Goal: Task Accomplishment & Management: Complete application form

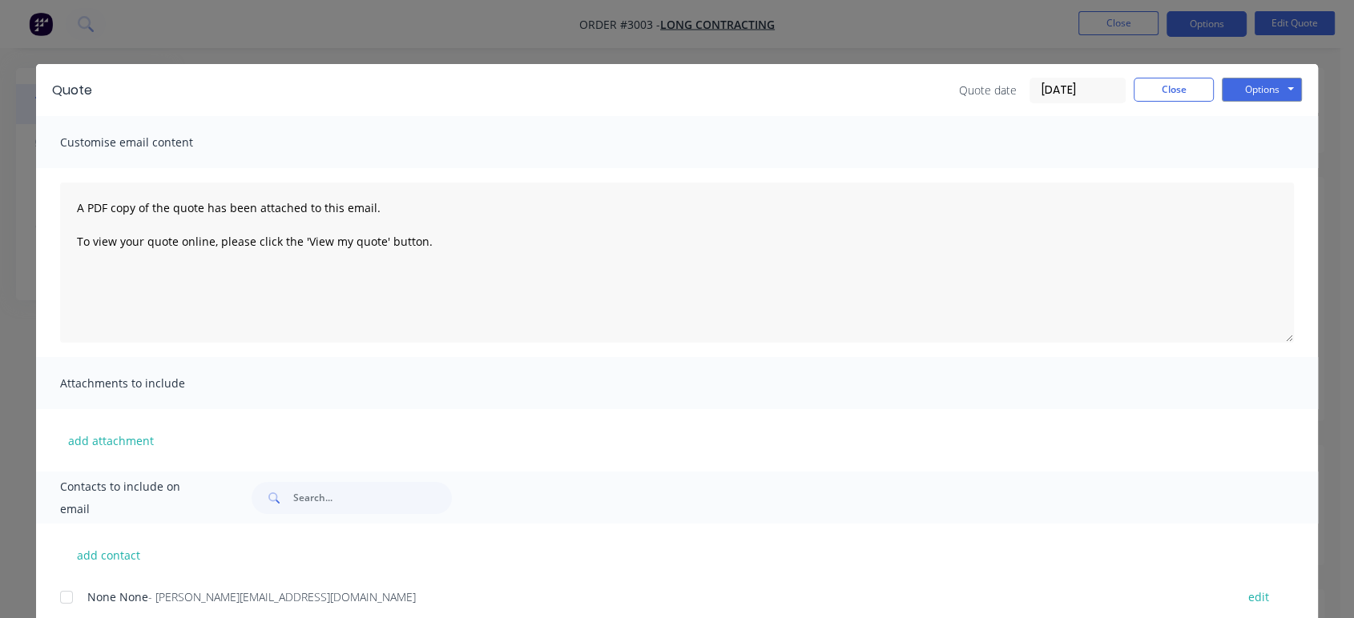
scroll to position [50, 0]
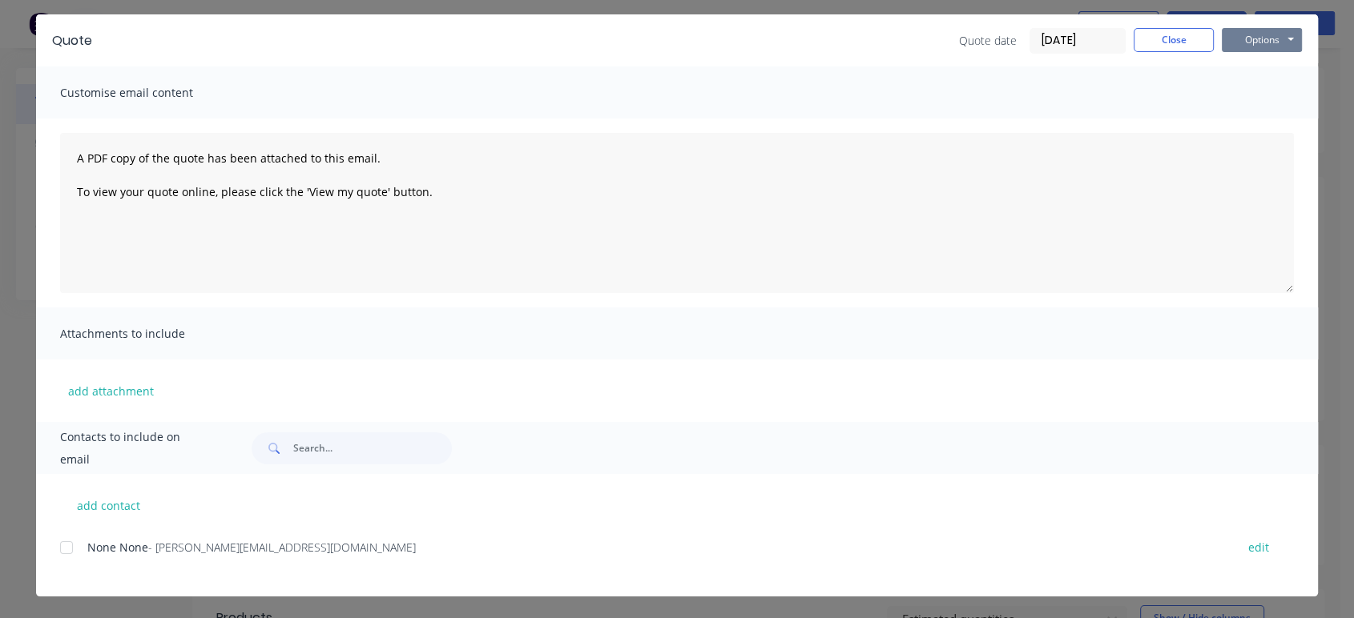
click at [1233, 35] on button "Options" at bounding box center [1261, 40] width 80 height 24
click at [1190, 36] on button "Close" at bounding box center [1173, 40] width 80 height 24
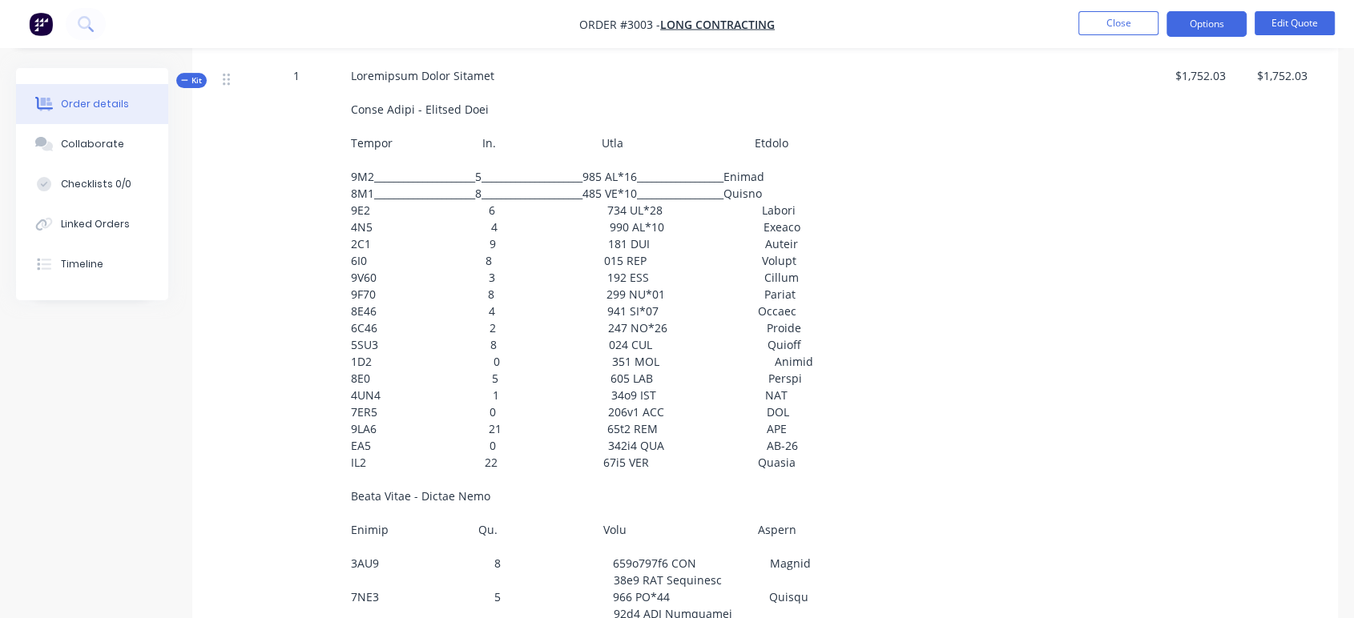
scroll to position [622, 0]
click at [1222, 21] on button "Options" at bounding box center [1206, 24] width 80 height 26
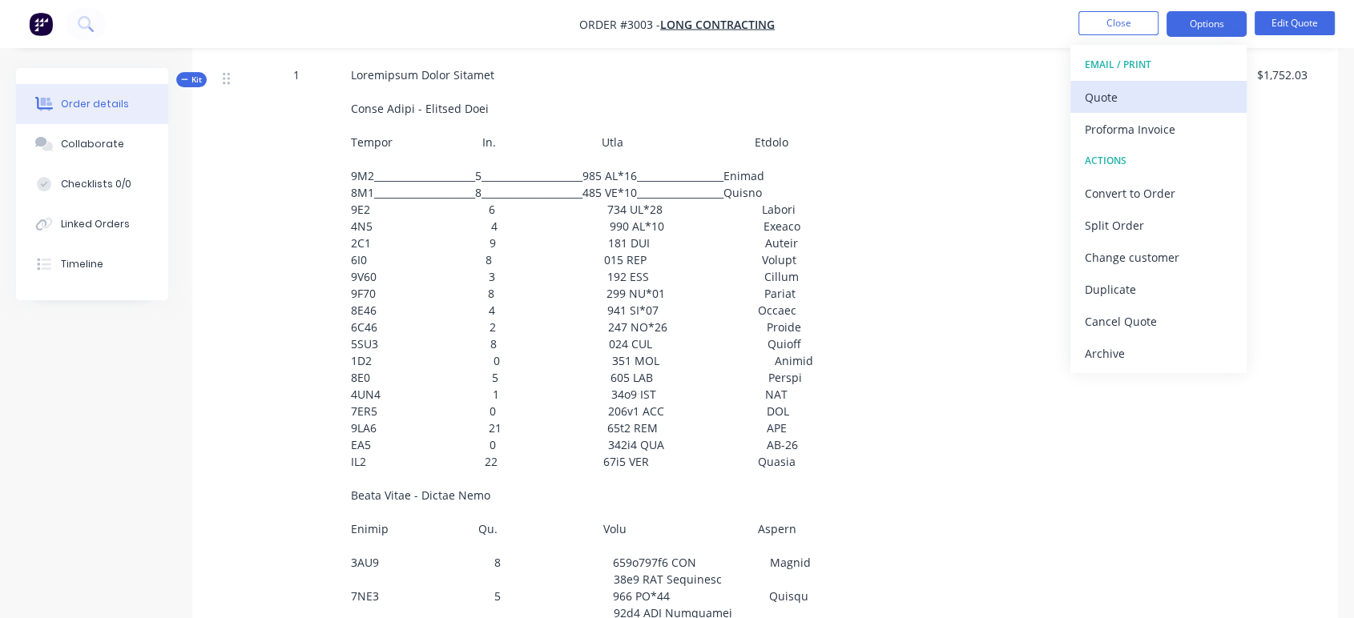
click at [1157, 95] on div "Quote" at bounding box center [1157, 97] width 147 height 23
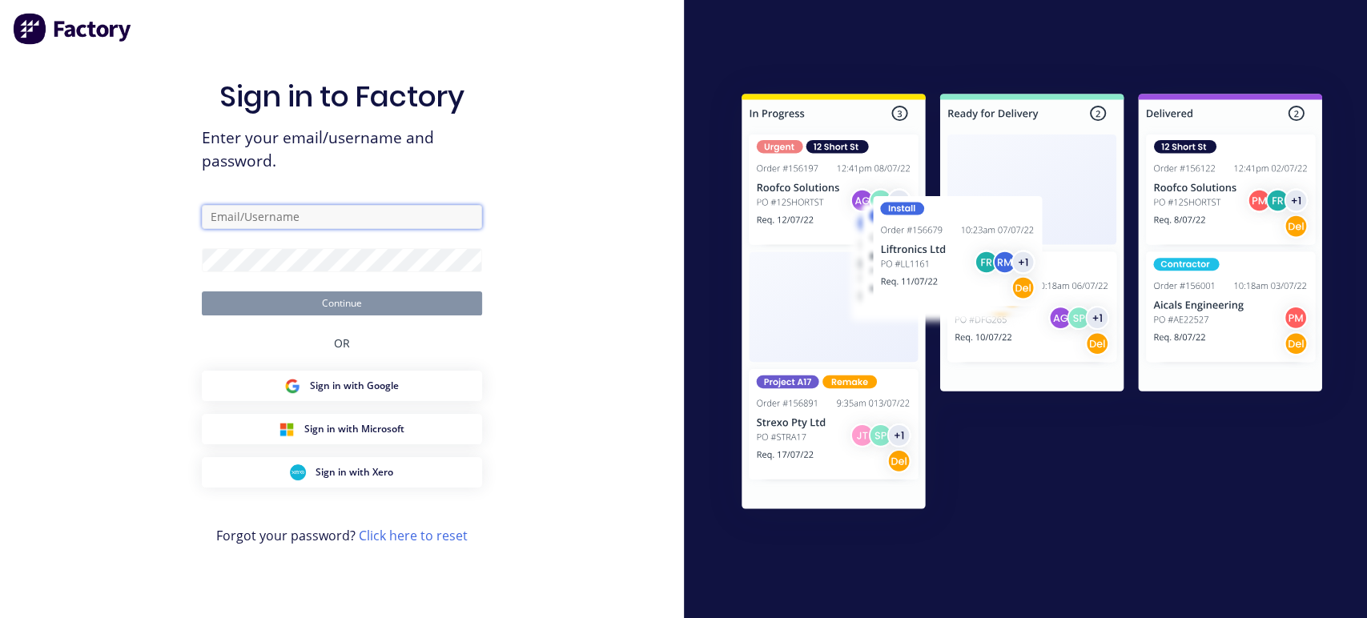
click at [267, 215] on input "text" at bounding box center [342, 217] width 280 height 24
type input "[PERSON_NAME][EMAIL_ADDRESS][DOMAIN_NAME]"
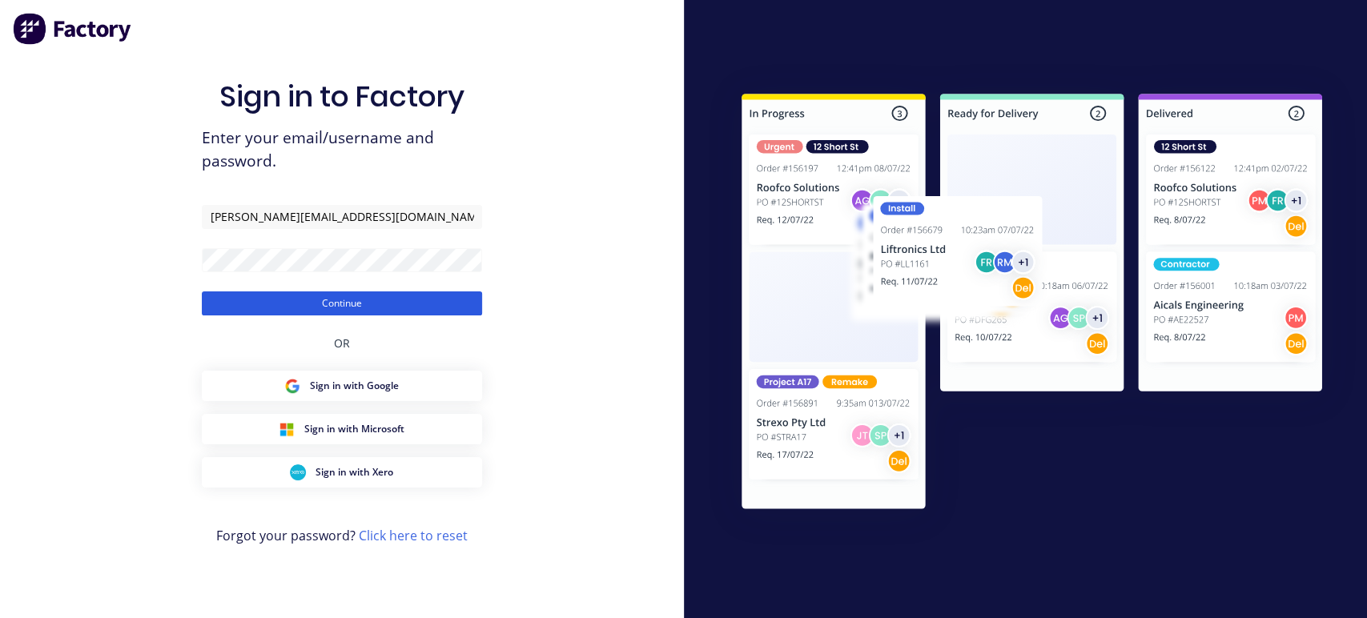
click at [288, 306] on button "Continue" at bounding box center [342, 304] width 280 height 24
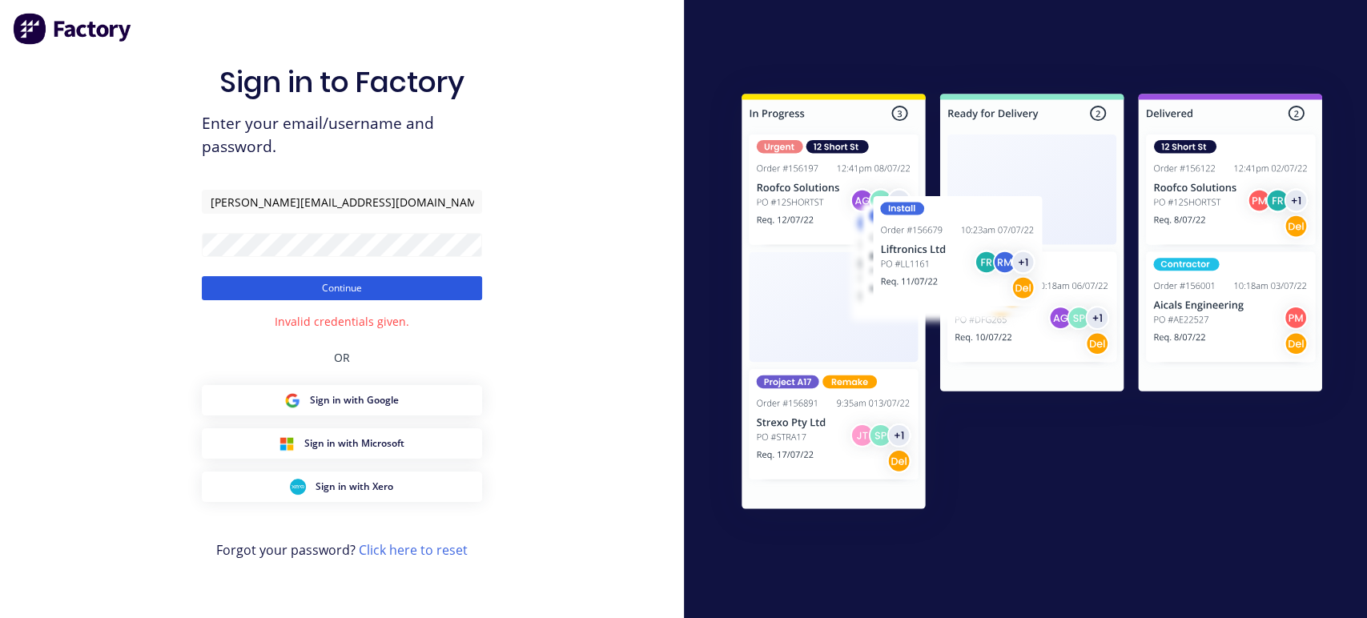
click at [304, 292] on button "Continue" at bounding box center [342, 288] width 280 height 24
click at [342, 282] on button "Continue" at bounding box center [342, 288] width 280 height 24
click at [296, 290] on button "Continue" at bounding box center [342, 288] width 280 height 24
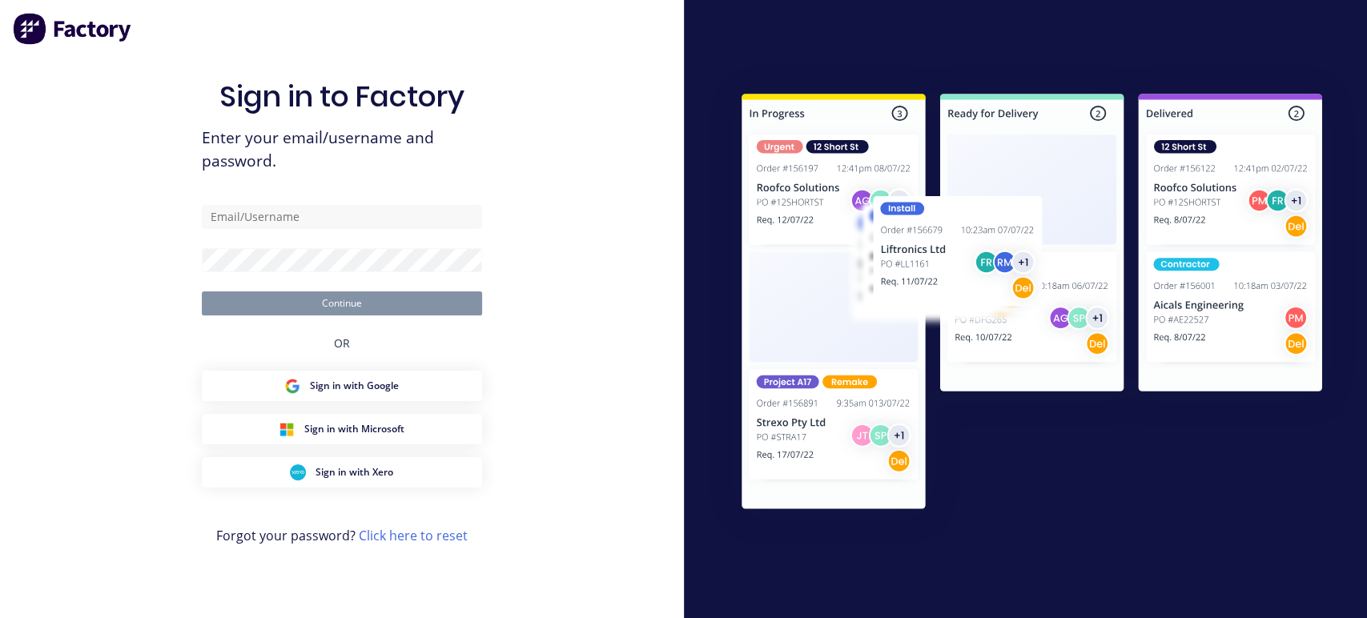
type input "[PERSON_NAME][EMAIL_ADDRESS][DOMAIN_NAME]"
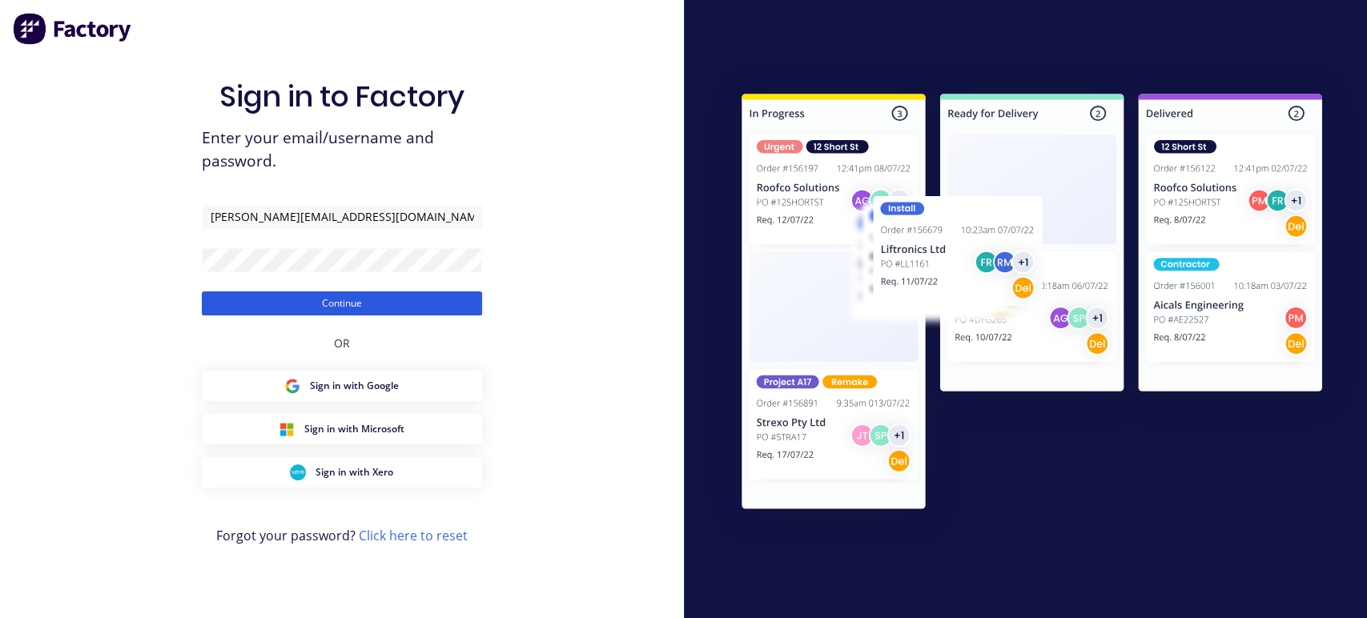
click at [272, 300] on button "Continue" at bounding box center [342, 304] width 280 height 24
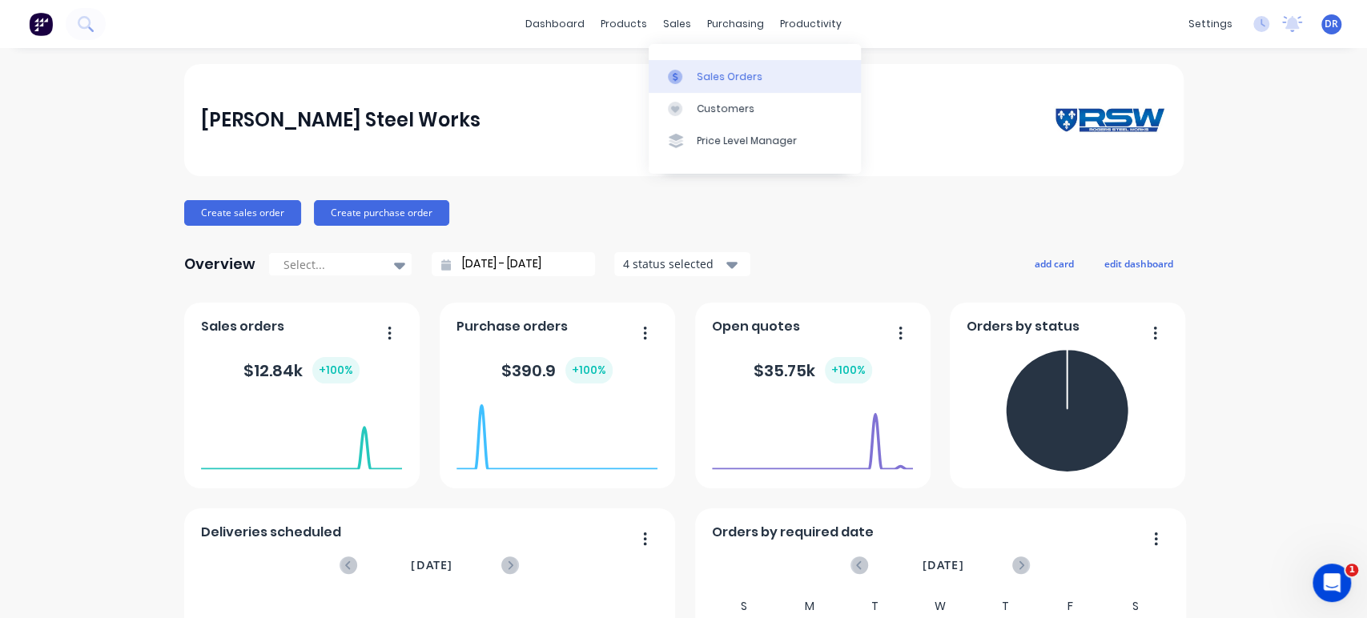
click at [710, 76] on div "Sales Orders" at bounding box center [730, 77] width 66 height 14
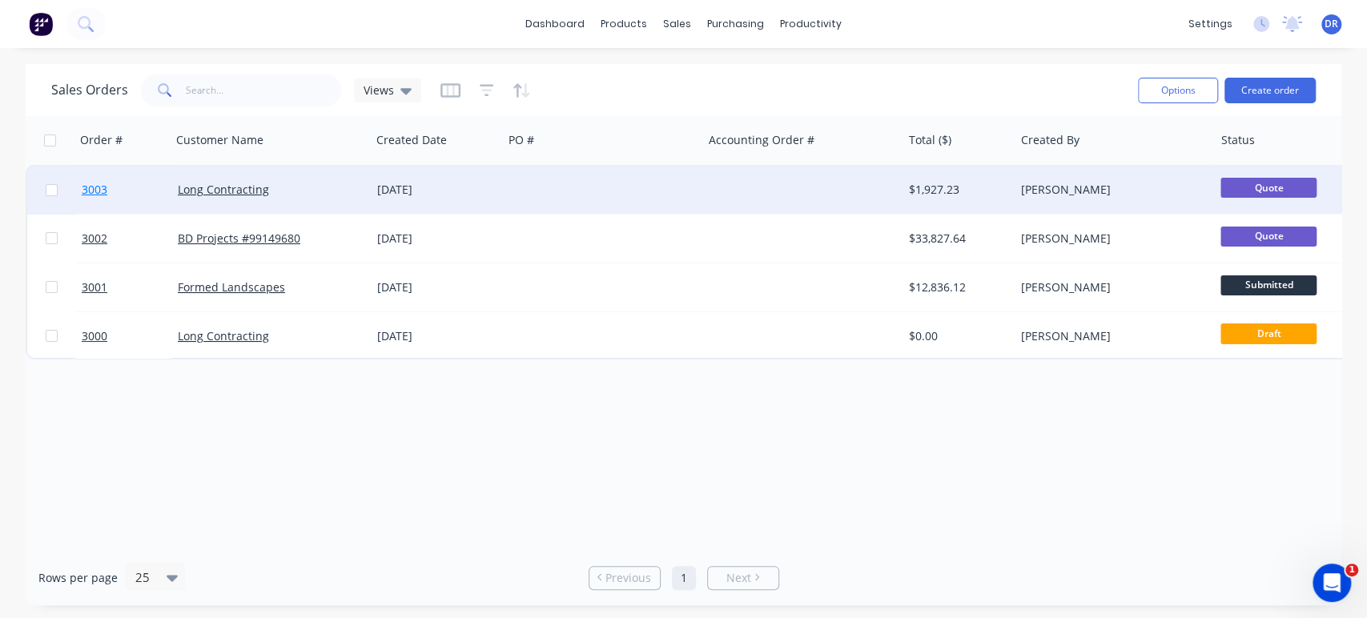
click at [95, 187] on span "3003" at bounding box center [95, 190] width 26 height 16
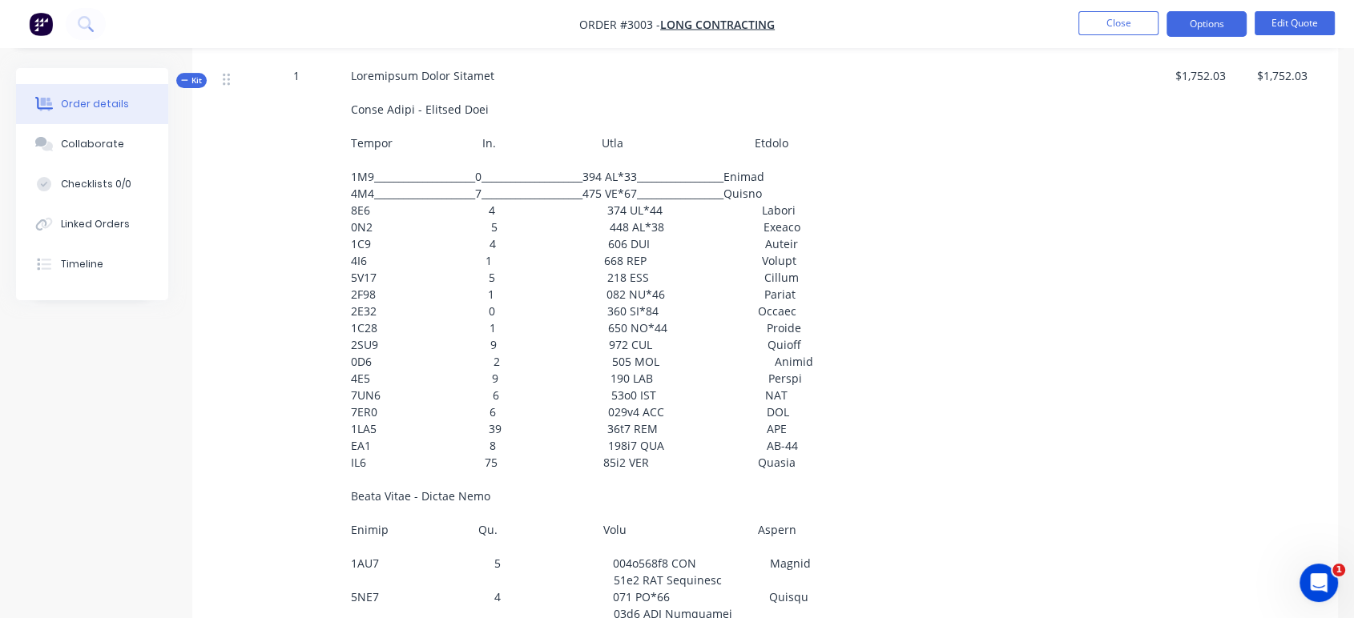
scroll to position [622, 0]
click at [1197, 24] on button "Options" at bounding box center [1206, 24] width 80 height 26
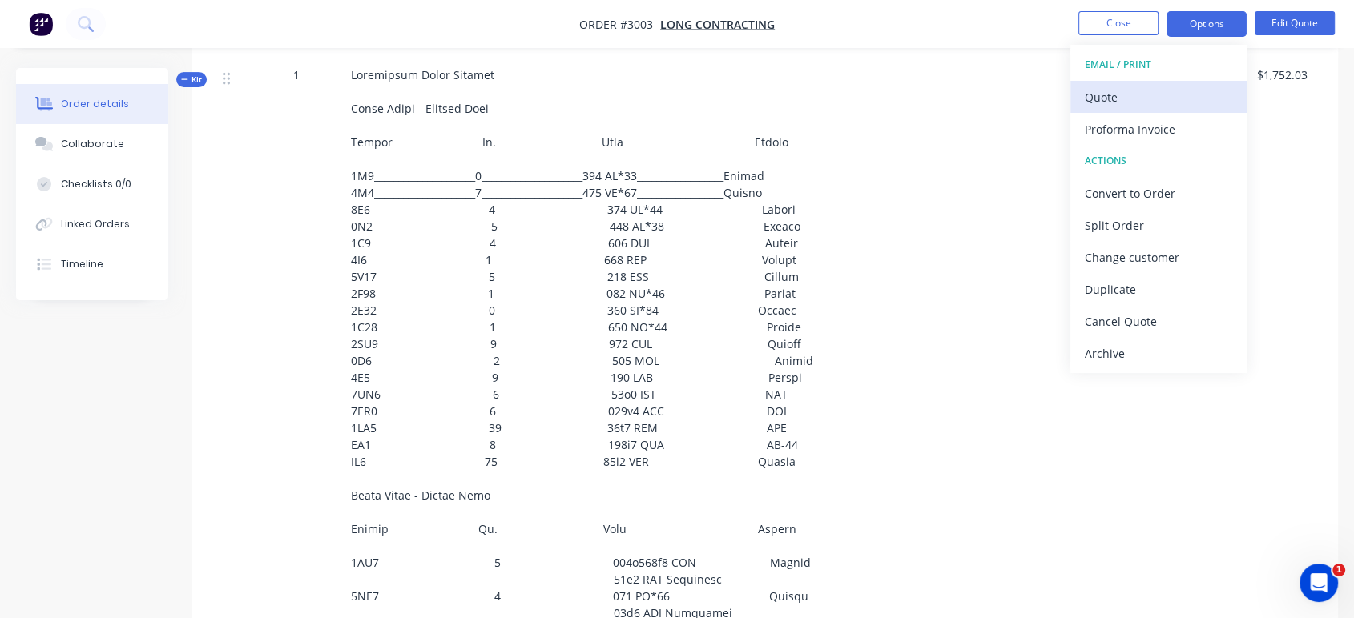
click at [1160, 101] on div "Quote" at bounding box center [1157, 97] width 147 height 23
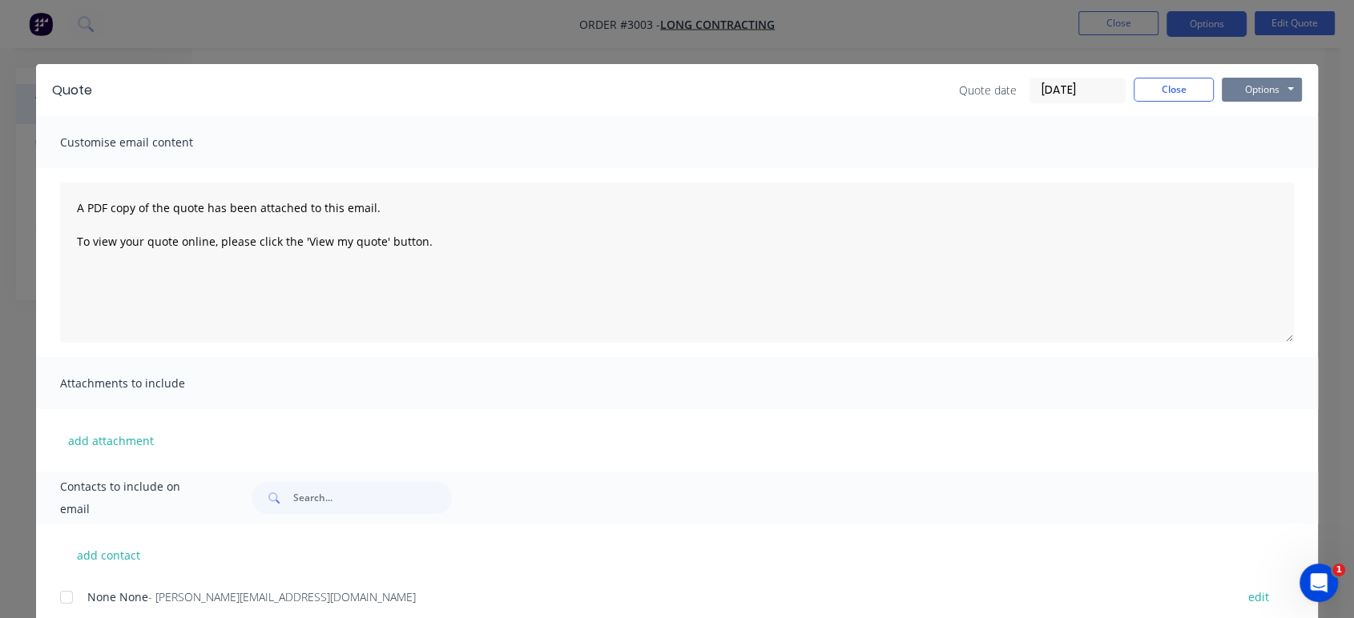
click at [1244, 93] on button "Options" at bounding box center [1261, 90] width 80 height 24
click at [1253, 121] on button "Preview" at bounding box center [1272, 118] width 103 height 26
click at [1176, 90] on button "Close" at bounding box center [1173, 90] width 80 height 24
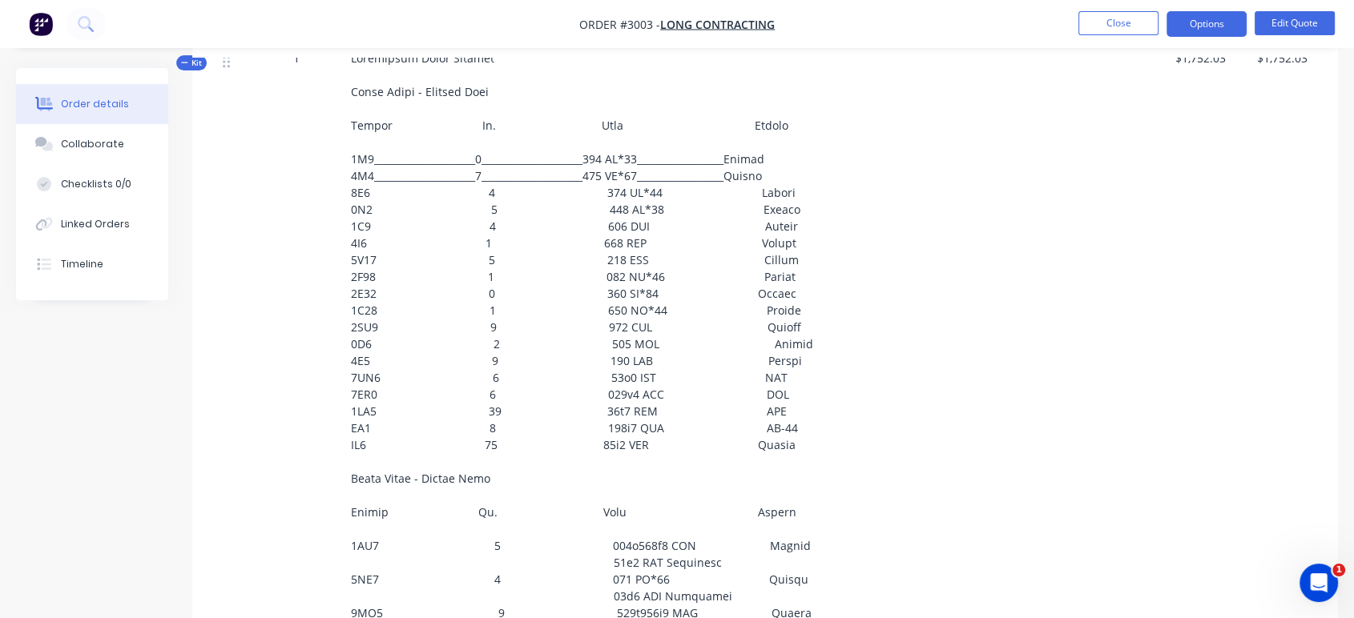
scroll to position [654, 0]
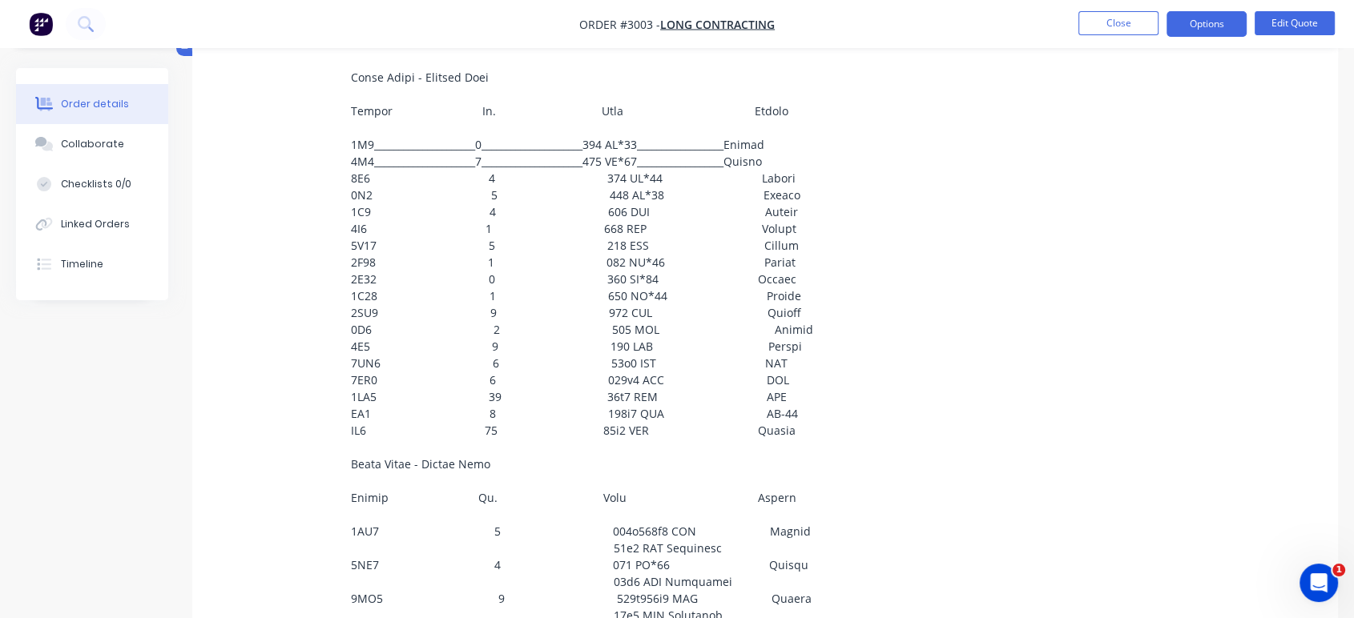
click at [476, 127] on span at bounding box center [582, 455] width 462 height 839
click at [1282, 27] on button "Edit Quote" at bounding box center [1294, 23] width 80 height 24
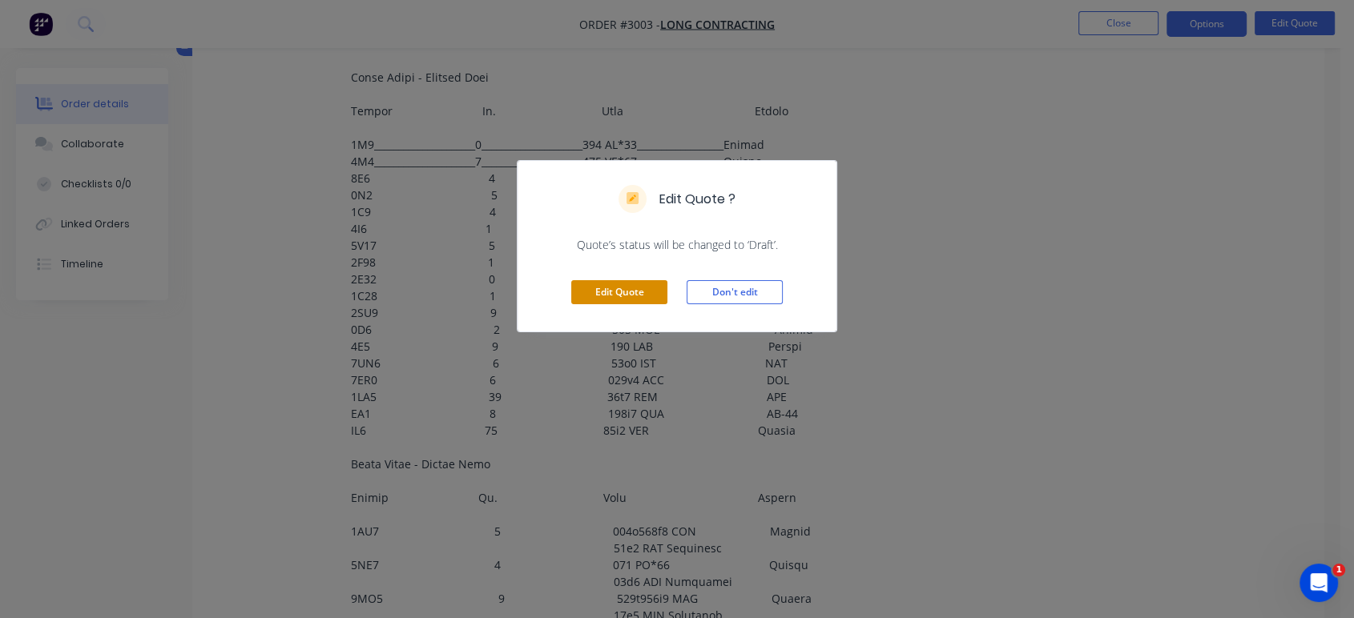
click at [615, 294] on button "Edit Quote" at bounding box center [619, 292] width 96 height 24
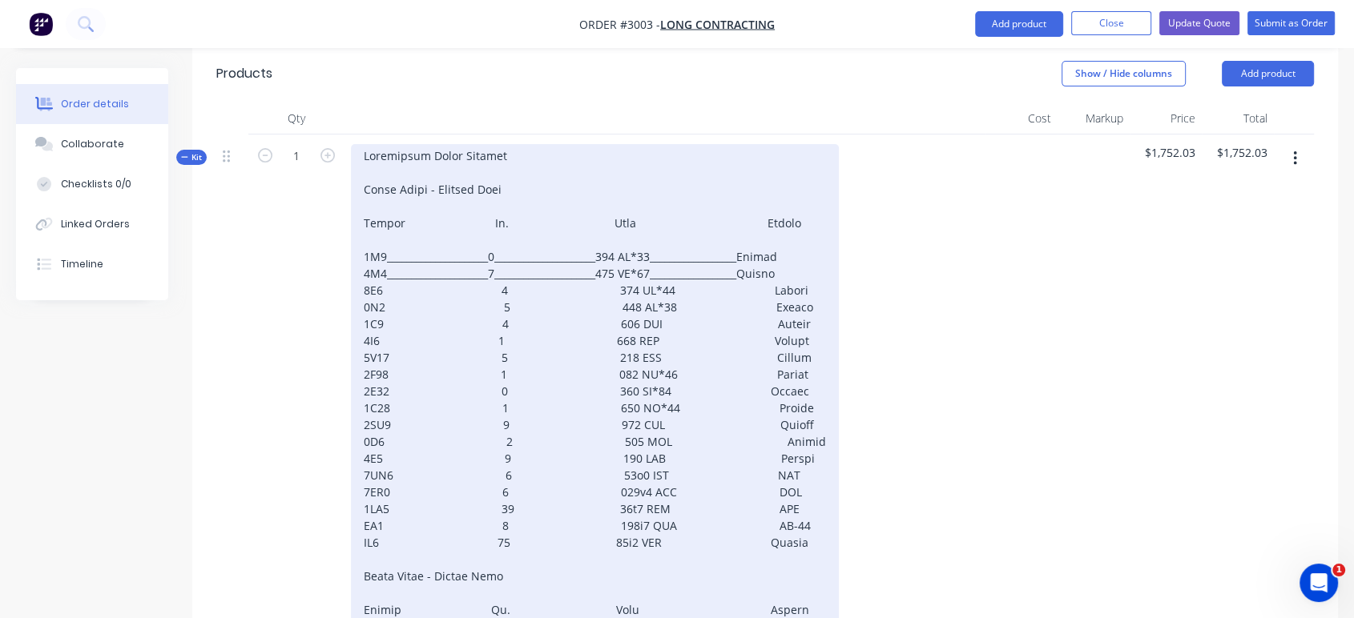
scroll to position [622, 0]
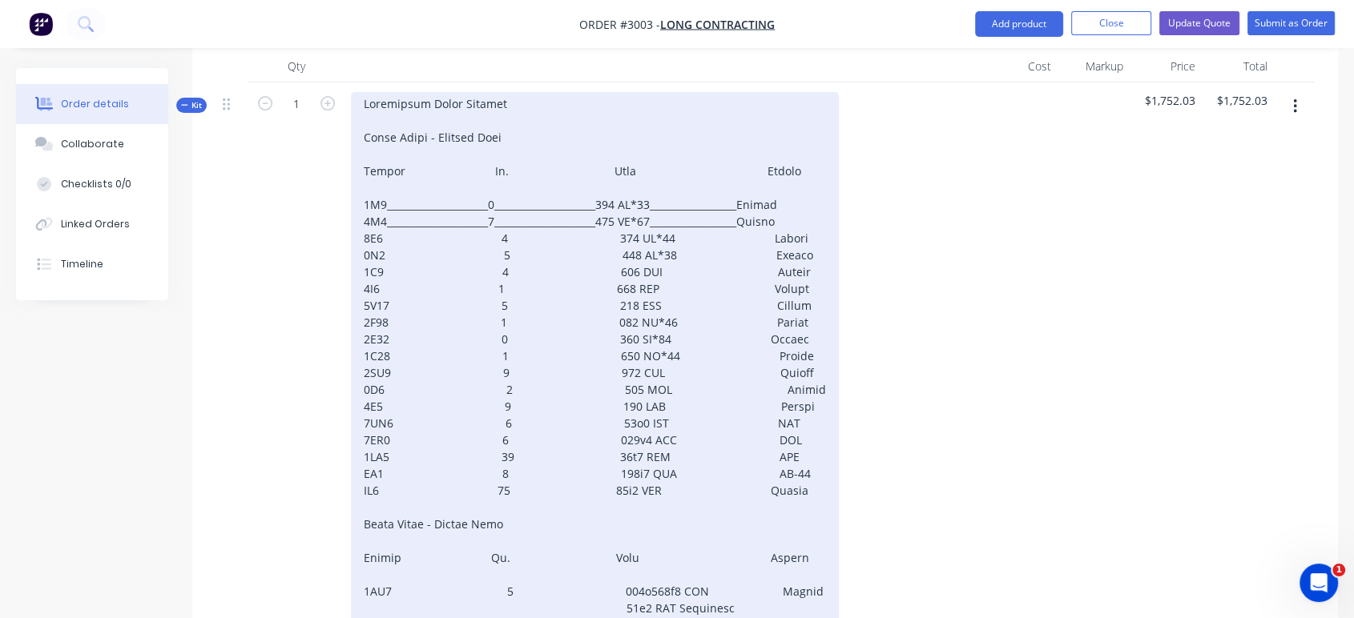
click at [488, 165] on div at bounding box center [595, 515] width 488 height 847
click at [547, 162] on div at bounding box center [595, 515] width 488 height 847
click at [489, 128] on div at bounding box center [595, 515] width 488 height 847
click at [547, 125] on div at bounding box center [595, 515] width 488 height 847
click at [651, 129] on div at bounding box center [595, 515] width 488 height 847
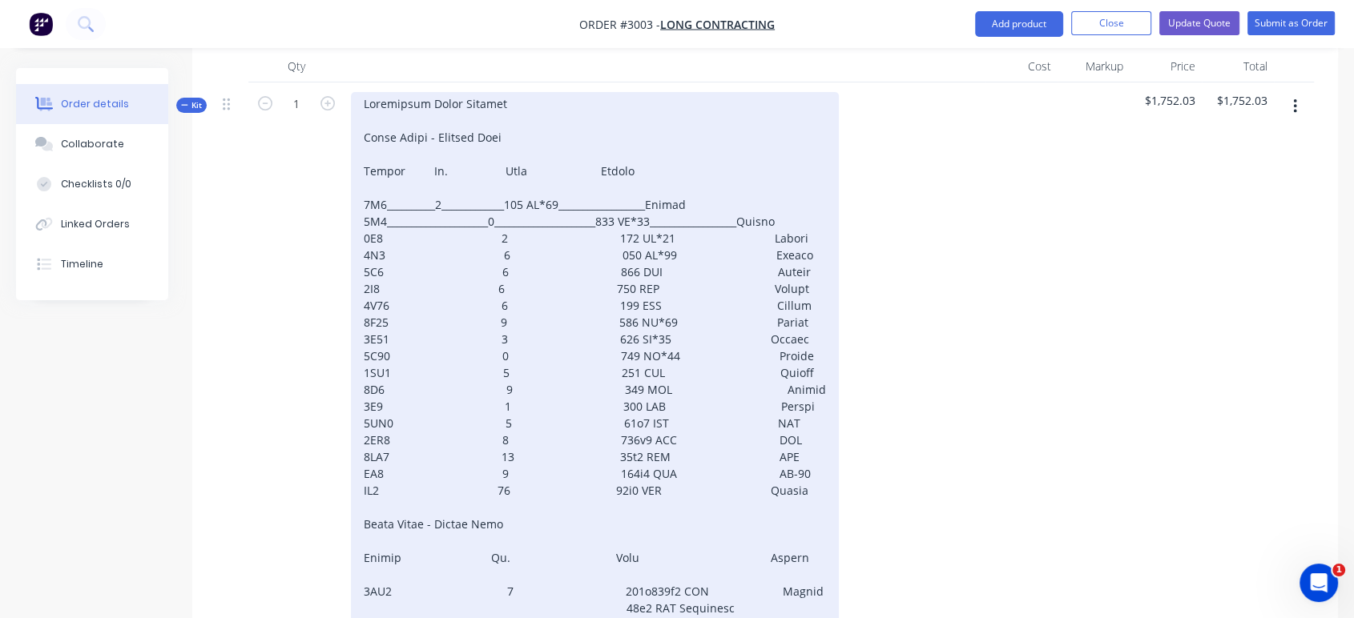
click at [651, 154] on div at bounding box center [595, 515] width 488 height 847
click at [652, 163] on div at bounding box center [595, 515] width 488 height 847
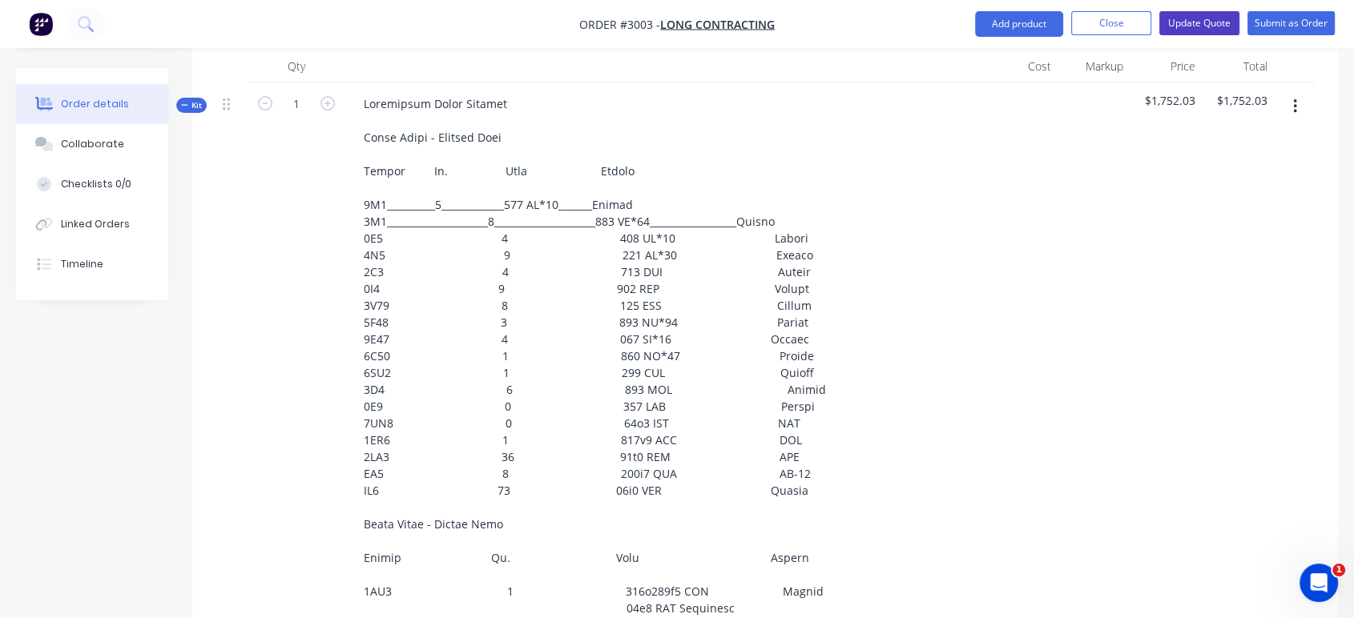
click at [1189, 22] on button "Update Quote" at bounding box center [1199, 23] width 80 height 24
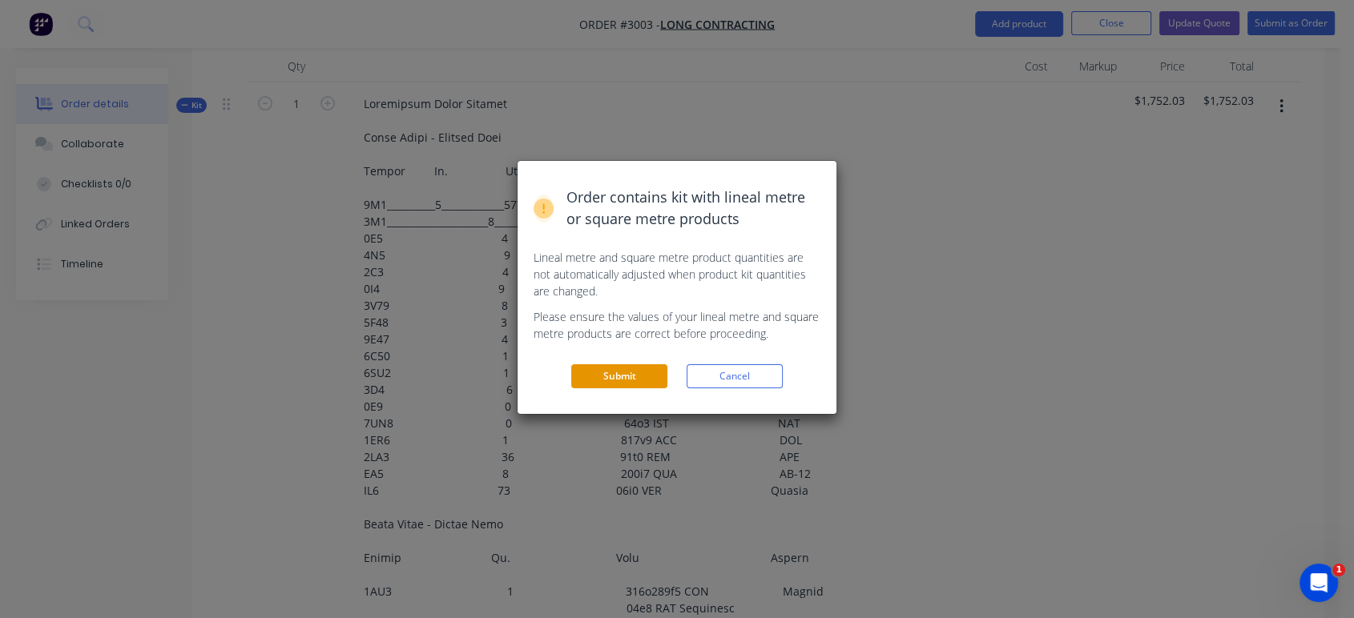
click at [613, 381] on button "Submit" at bounding box center [619, 376] width 96 height 24
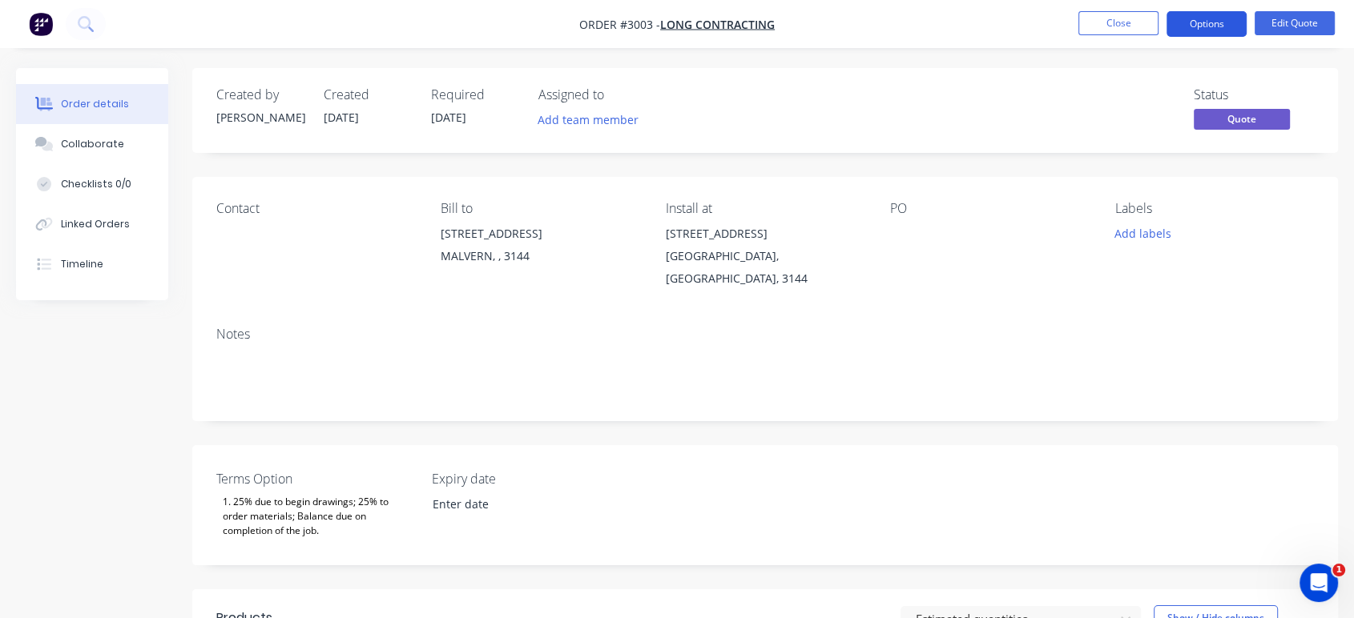
click at [1210, 30] on button "Options" at bounding box center [1206, 24] width 80 height 26
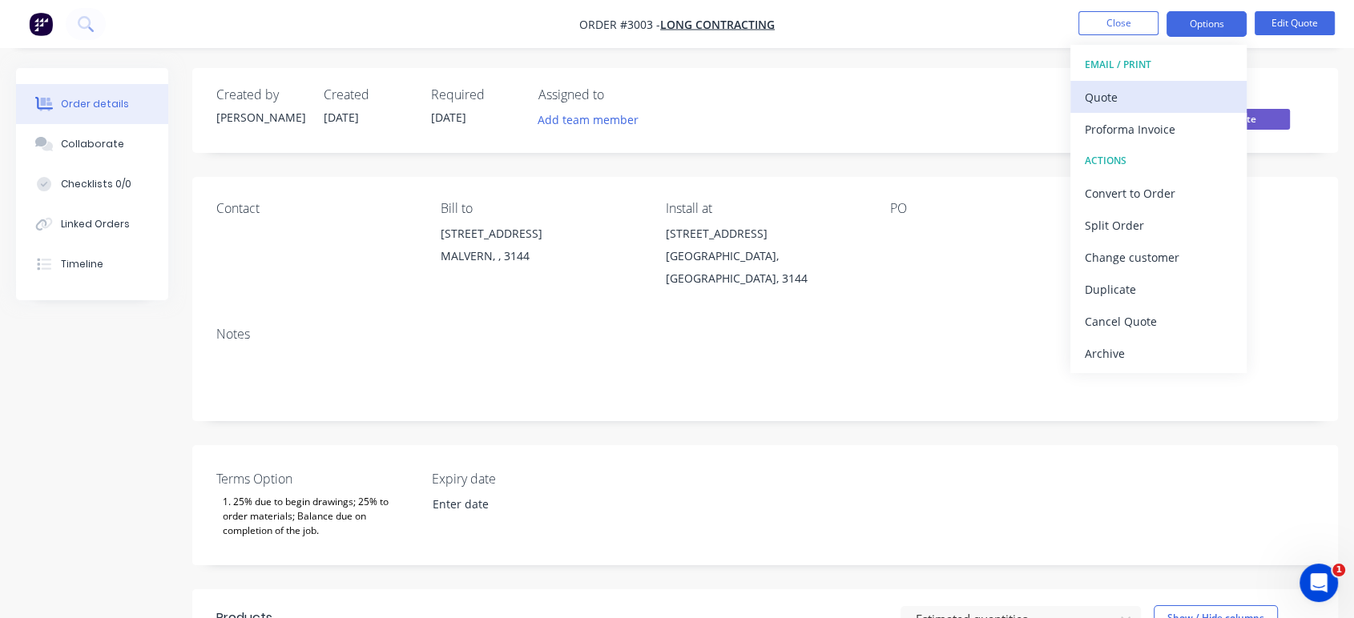
click at [1123, 93] on div "Quote" at bounding box center [1157, 97] width 147 height 23
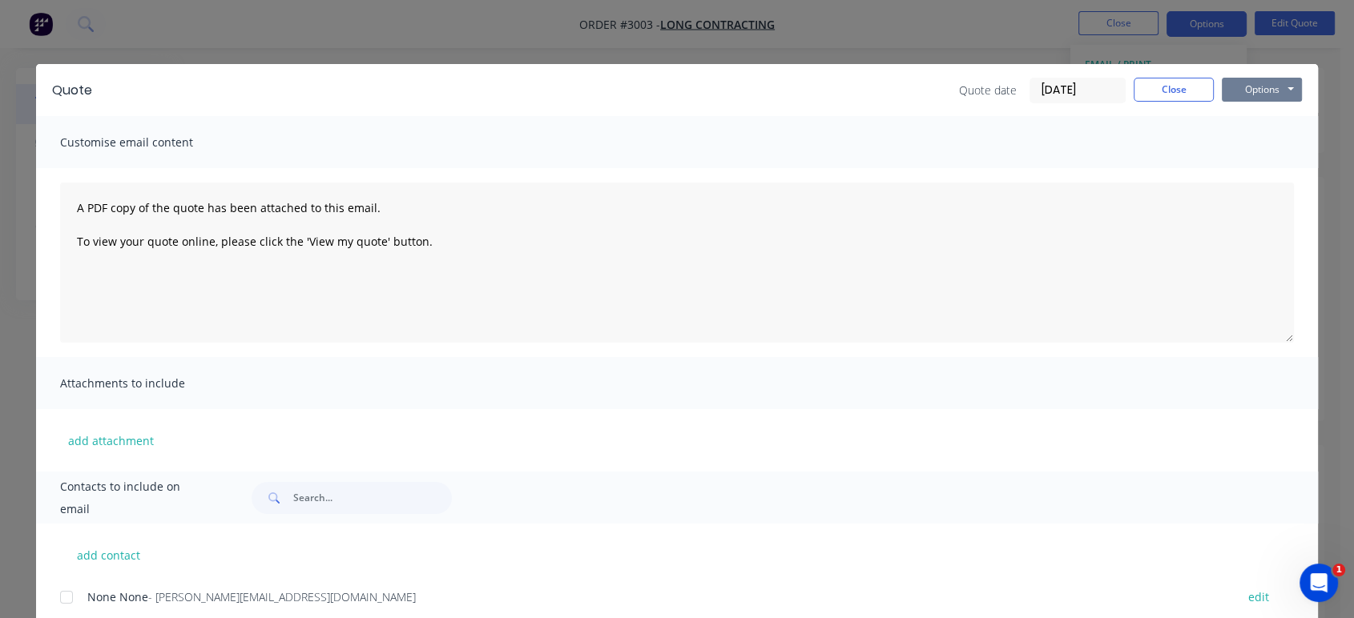
click at [1263, 88] on button "Options" at bounding box center [1261, 90] width 80 height 24
click at [1260, 121] on button "Preview" at bounding box center [1272, 118] width 103 height 26
click at [1159, 87] on button "Close" at bounding box center [1173, 90] width 80 height 24
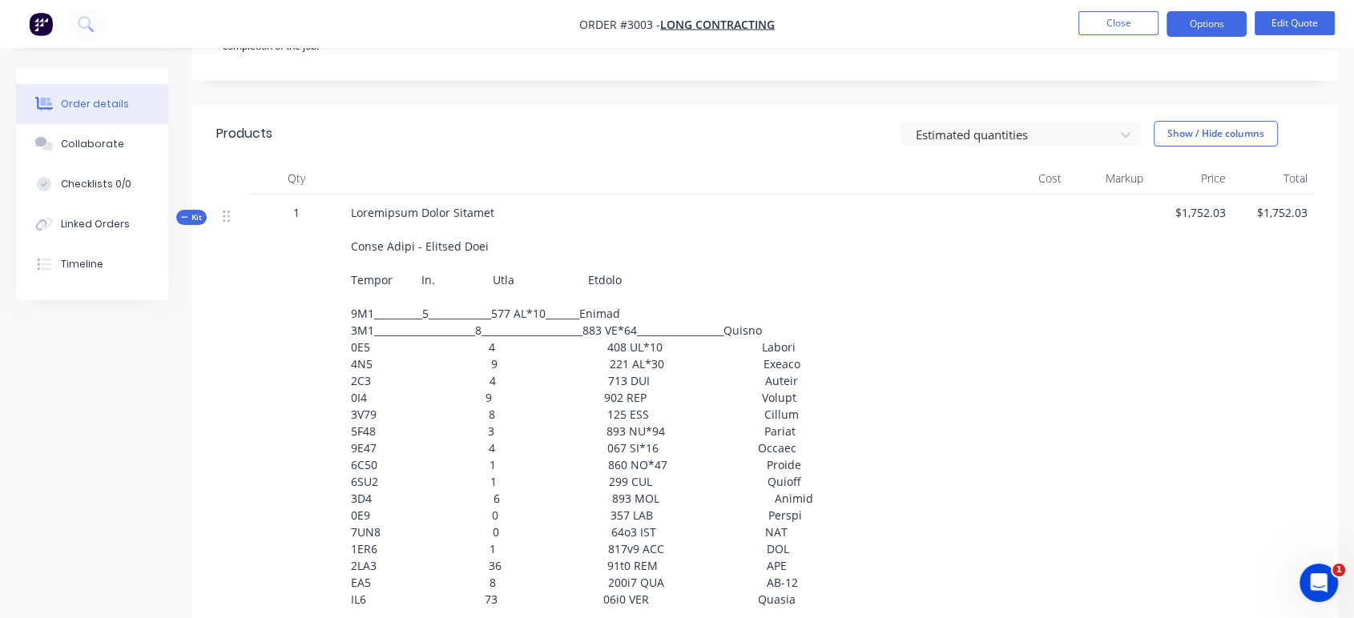
scroll to position [533, 0]
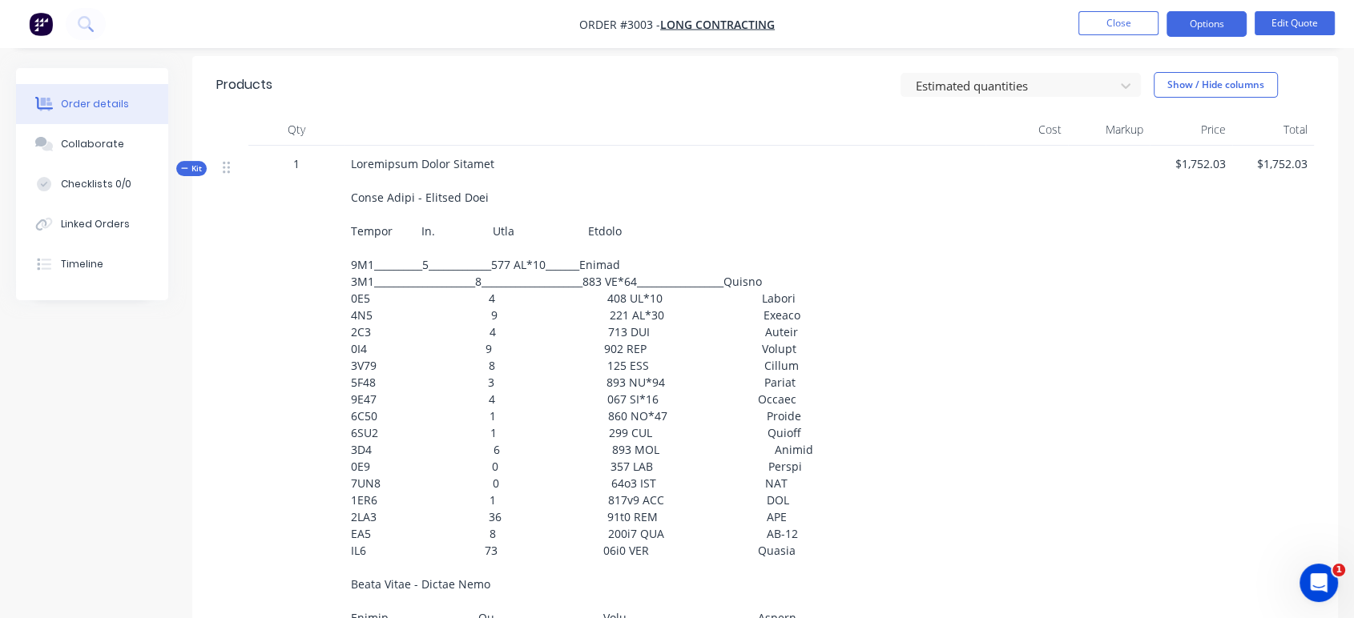
click at [422, 210] on span at bounding box center [582, 575] width 462 height 839
click at [1294, 24] on button "Edit Quote" at bounding box center [1294, 23] width 80 height 24
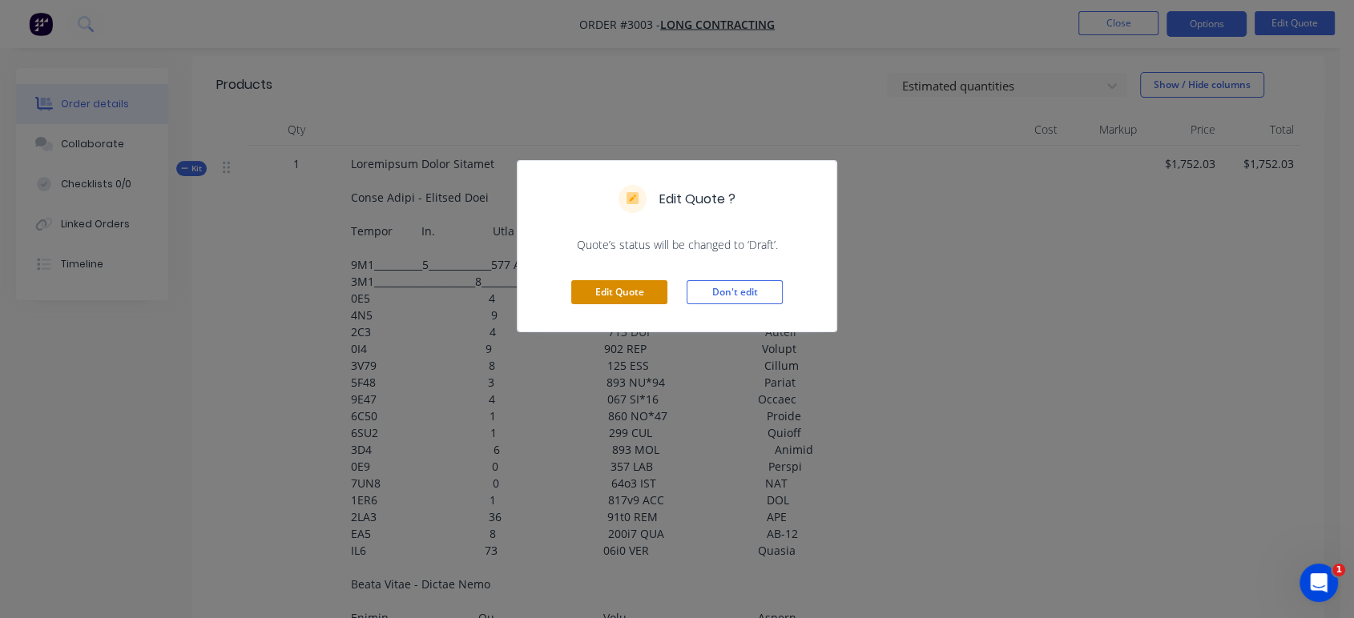
click at [589, 294] on button "Edit Quote" at bounding box center [619, 292] width 96 height 24
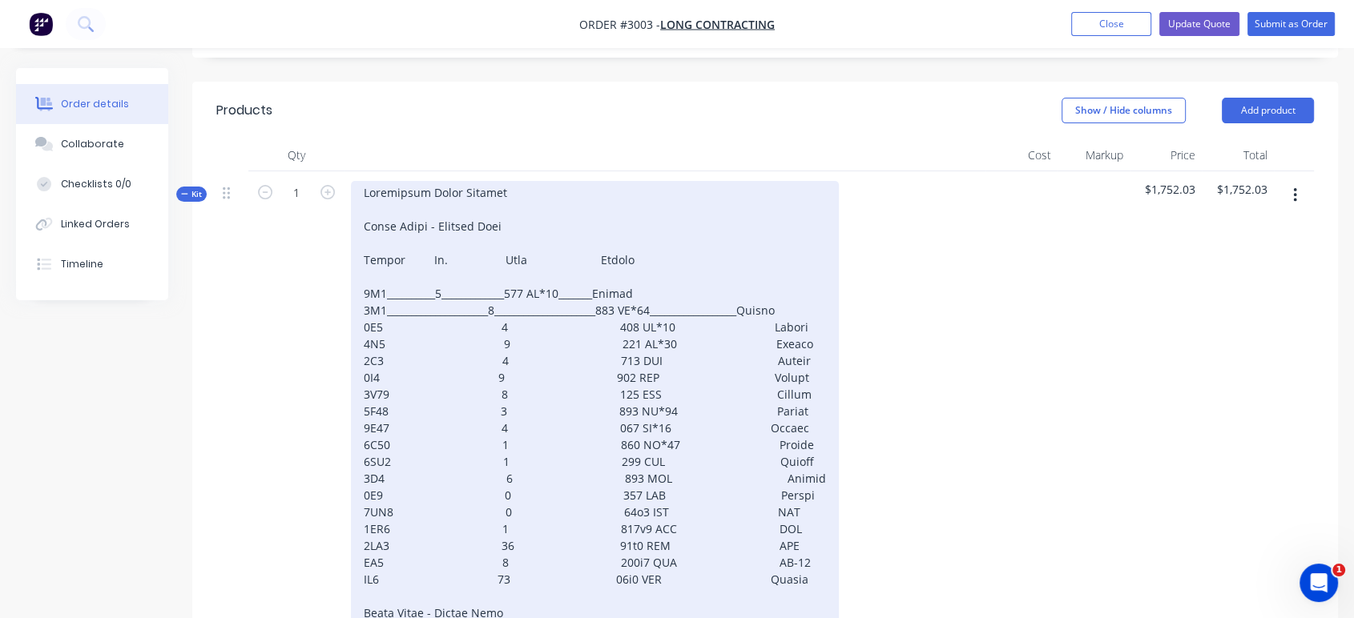
click at [433, 216] on div at bounding box center [595, 604] width 488 height 847
click at [504, 212] on div at bounding box center [595, 604] width 488 height 847
click at [577, 216] on div at bounding box center [595, 604] width 488 height 847
click at [487, 223] on div at bounding box center [595, 604] width 488 height 847
click at [493, 221] on div at bounding box center [595, 604] width 488 height 847
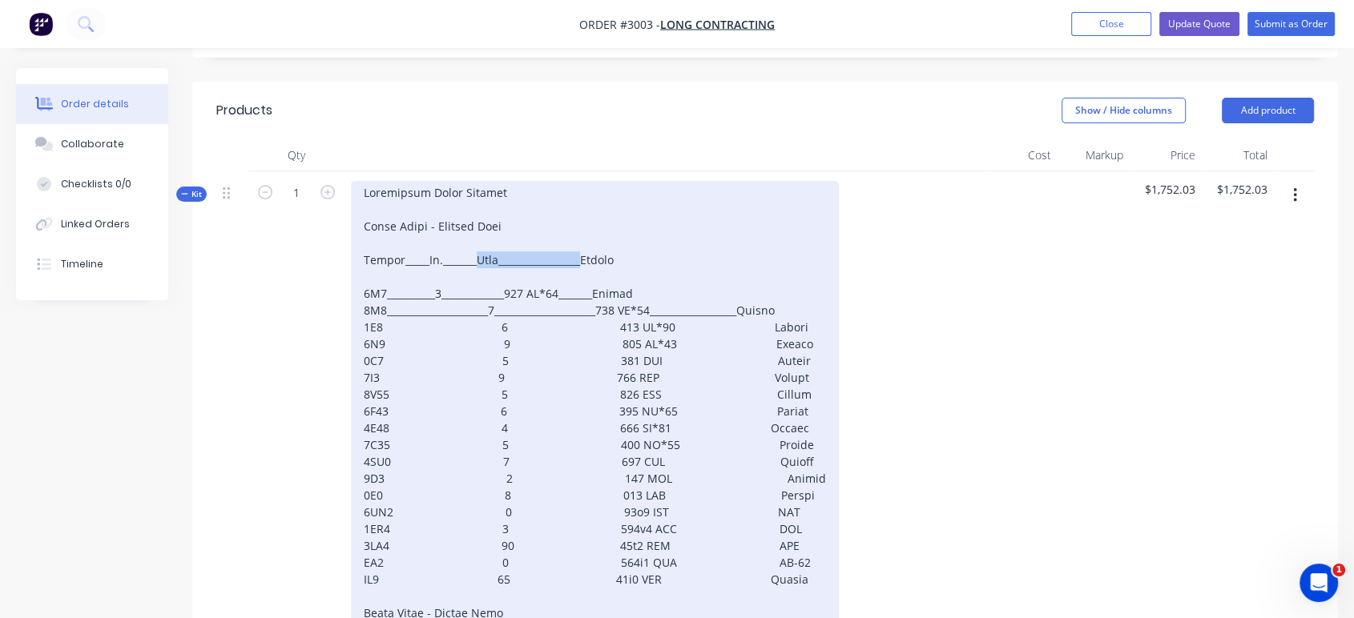
click at [485, 221] on div at bounding box center [595, 604] width 488 height 847
click at [489, 218] on div at bounding box center [595, 604] width 488 height 847
click at [485, 216] on div at bounding box center [595, 604] width 488 height 847
click at [484, 215] on div at bounding box center [595, 604] width 488 height 847
click at [487, 215] on div at bounding box center [595, 604] width 488 height 847
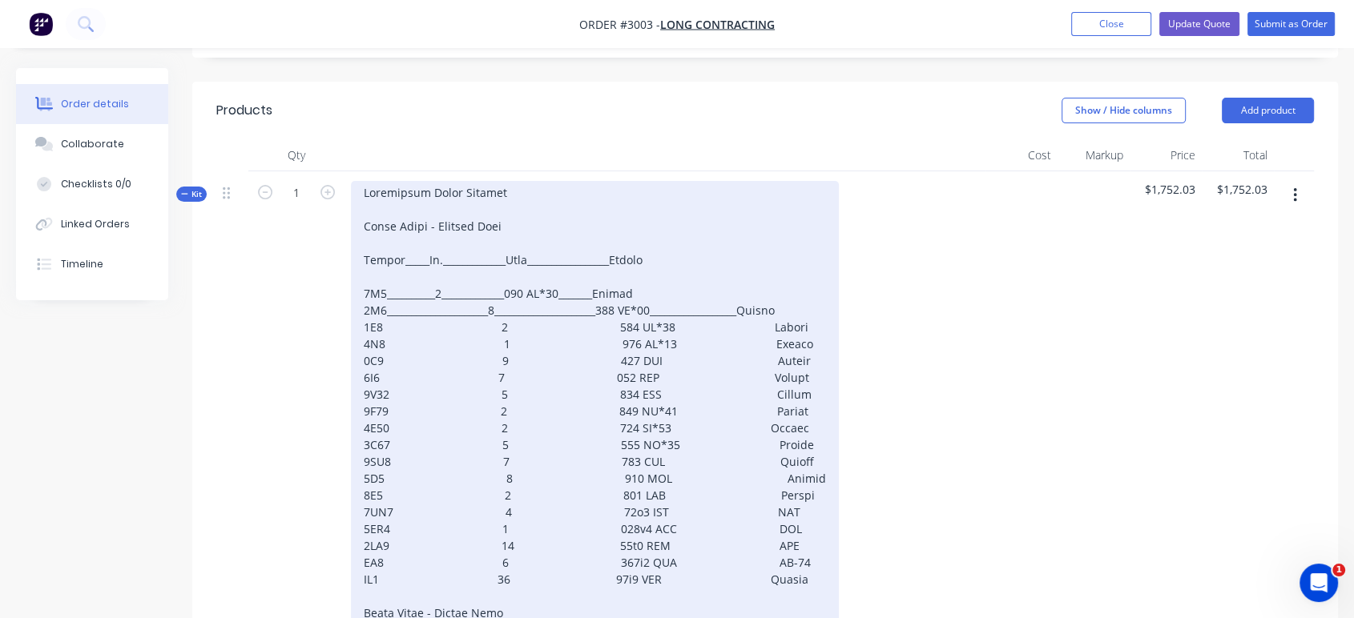
click at [630, 215] on div at bounding box center [595, 604] width 488 height 847
click at [624, 216] on div at bounding box center [595, 604] width 488 height 847
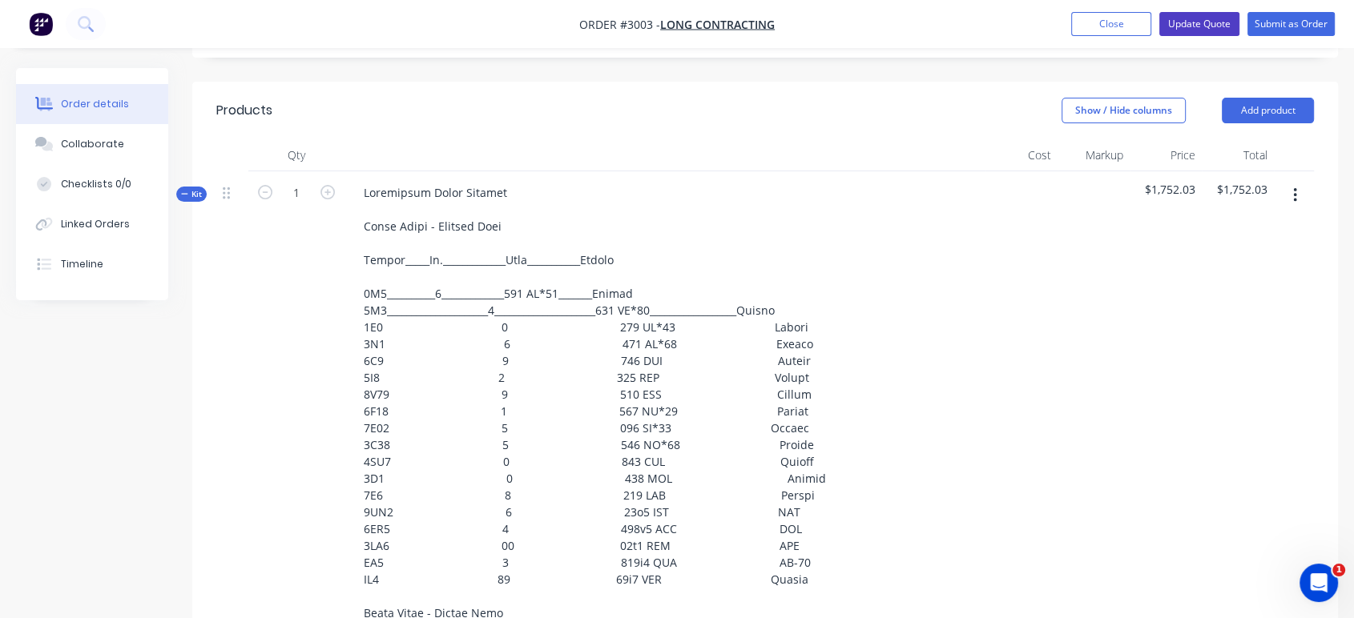
click at [1205, 22] on button "Update Quote" at bounding box center [1199, 24] width 80 height 24
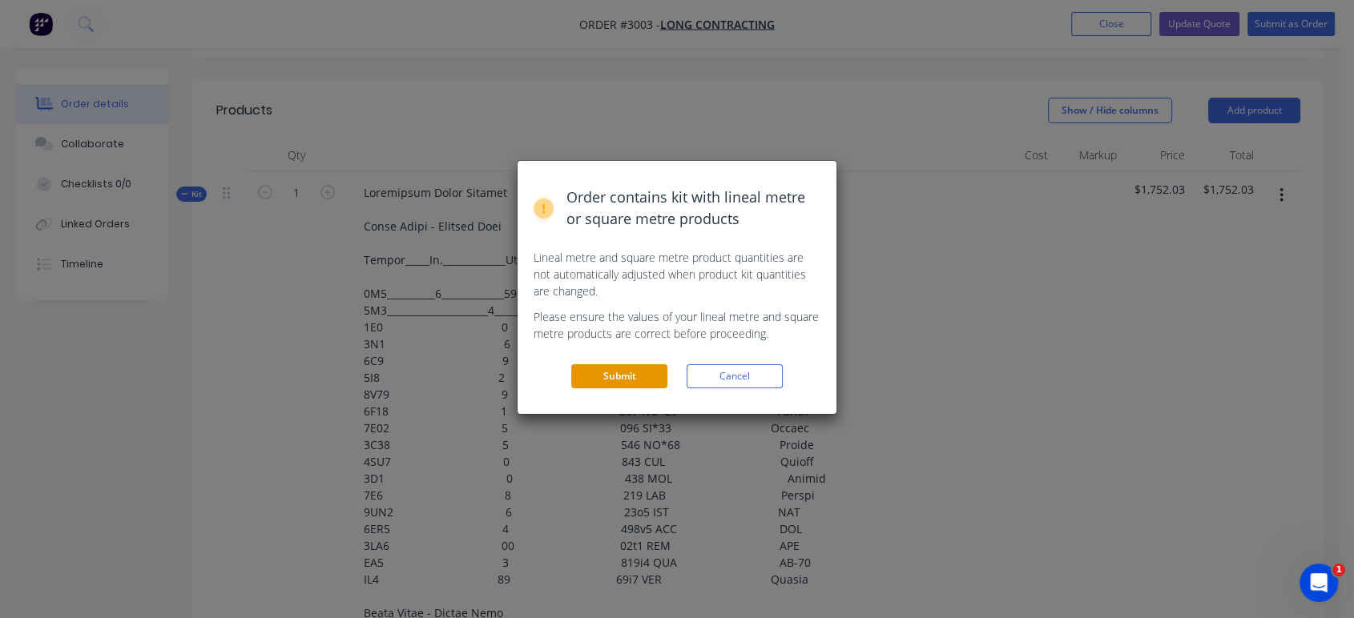
click at [592, 376] on button "Submit" at bounding box center [619, 376] width 96 height 24
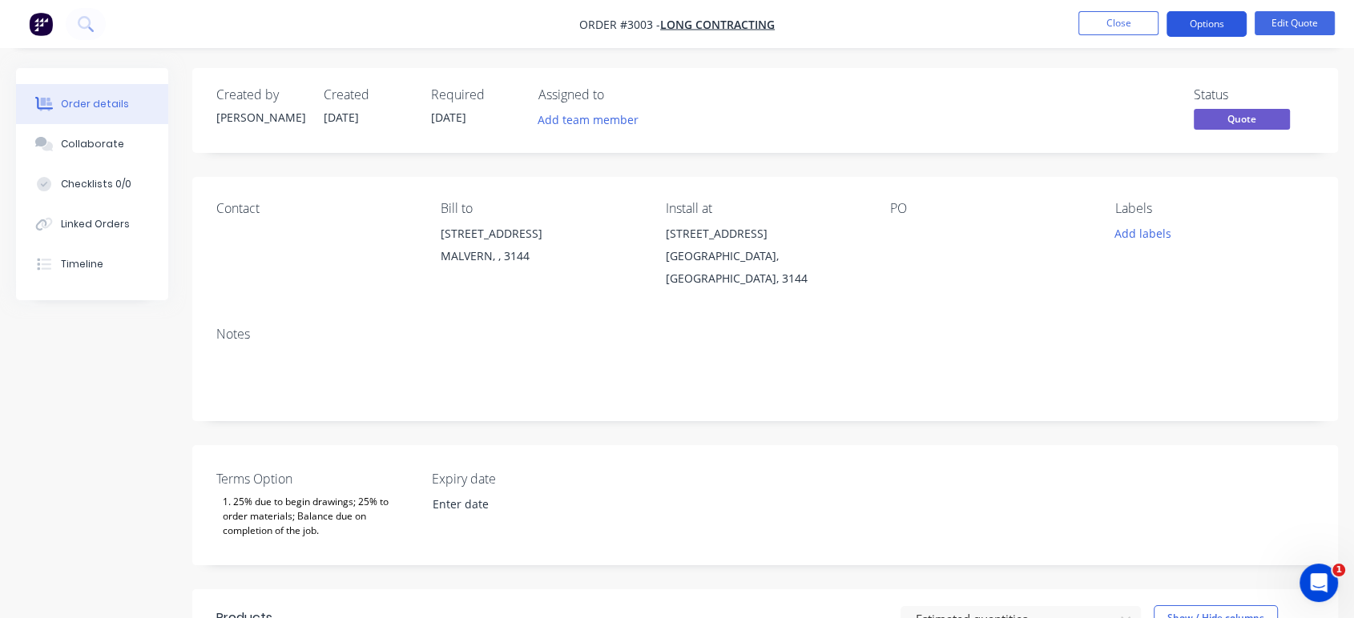
click at [1205, 24] on button "Options" at bounding box center [1206, 24] width 80 height 26
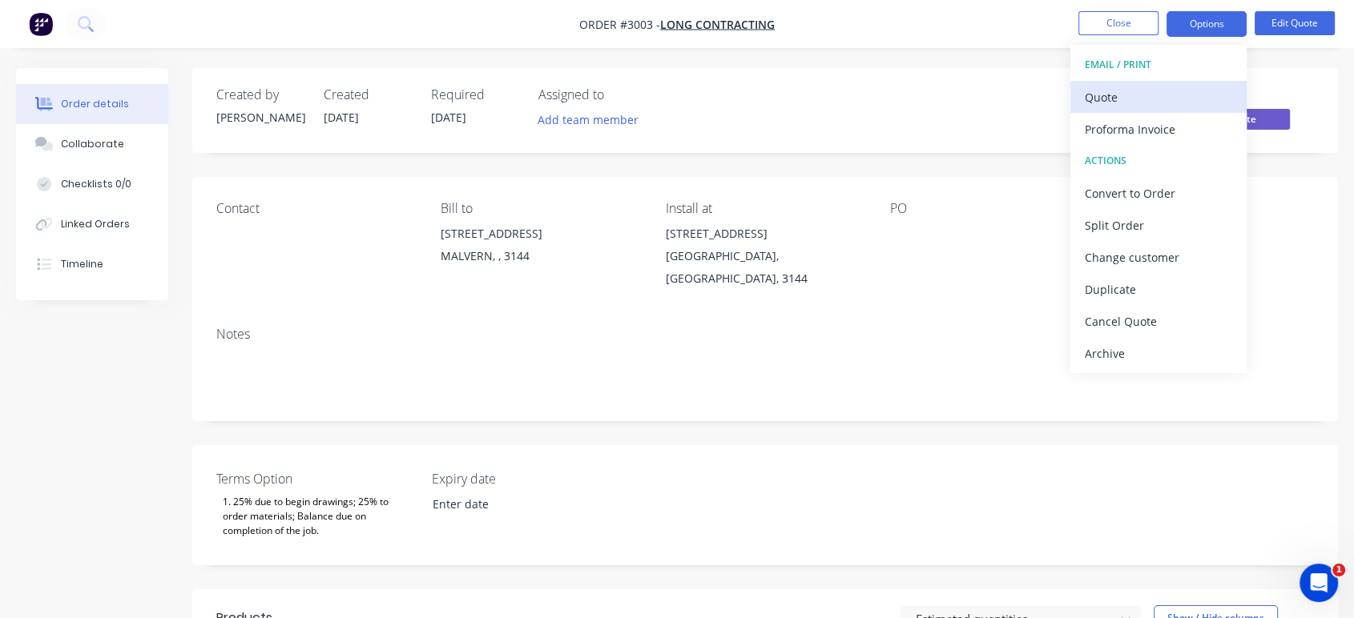
click at [1165, 99] on div "Quote" at bounding box center [1157, 97] width 147 height 23
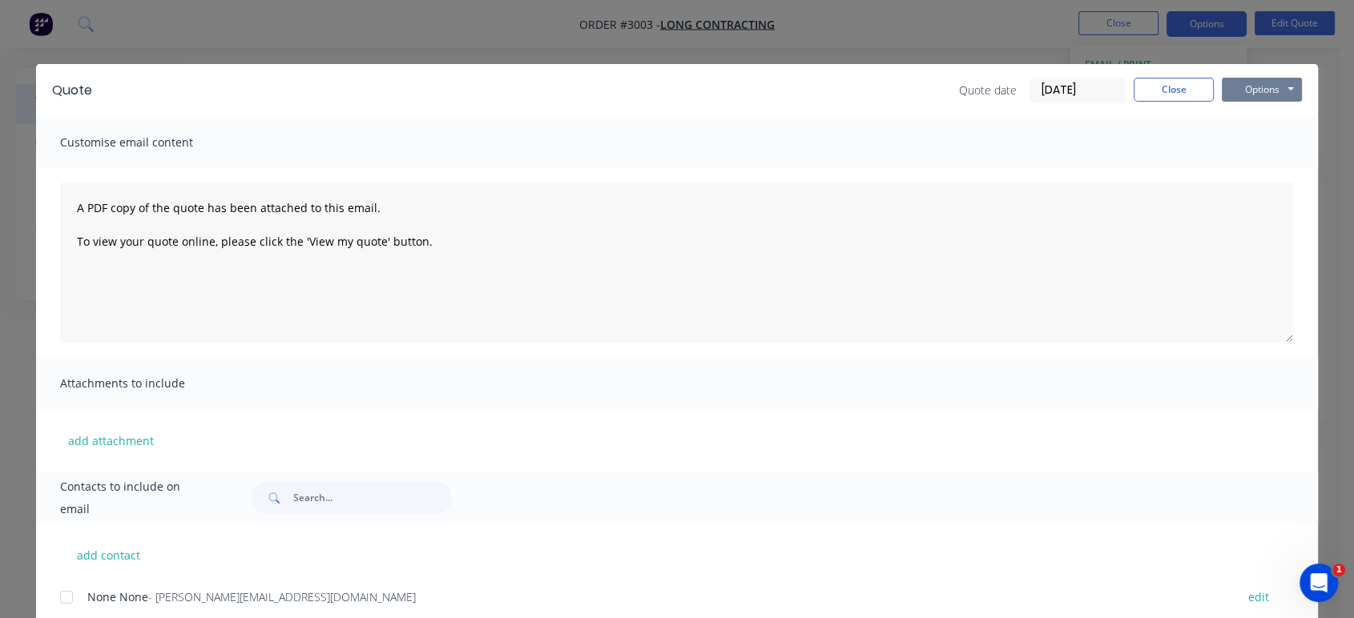
click at [1233, 84] on button "Options" at bounding box center [1261, 90] width 80 height 24
click at [1257, 119] on button "Preview" at bounding box center [1272, 118] width 103 height 26
drag, startPoint x: 1160, startPoint y: 94, endPoint x: 1129, endPoint y: 96, distance: 30.5
click at [1160, 92] on button "Close" at bounding box center [1173, 90] width 80 height 24
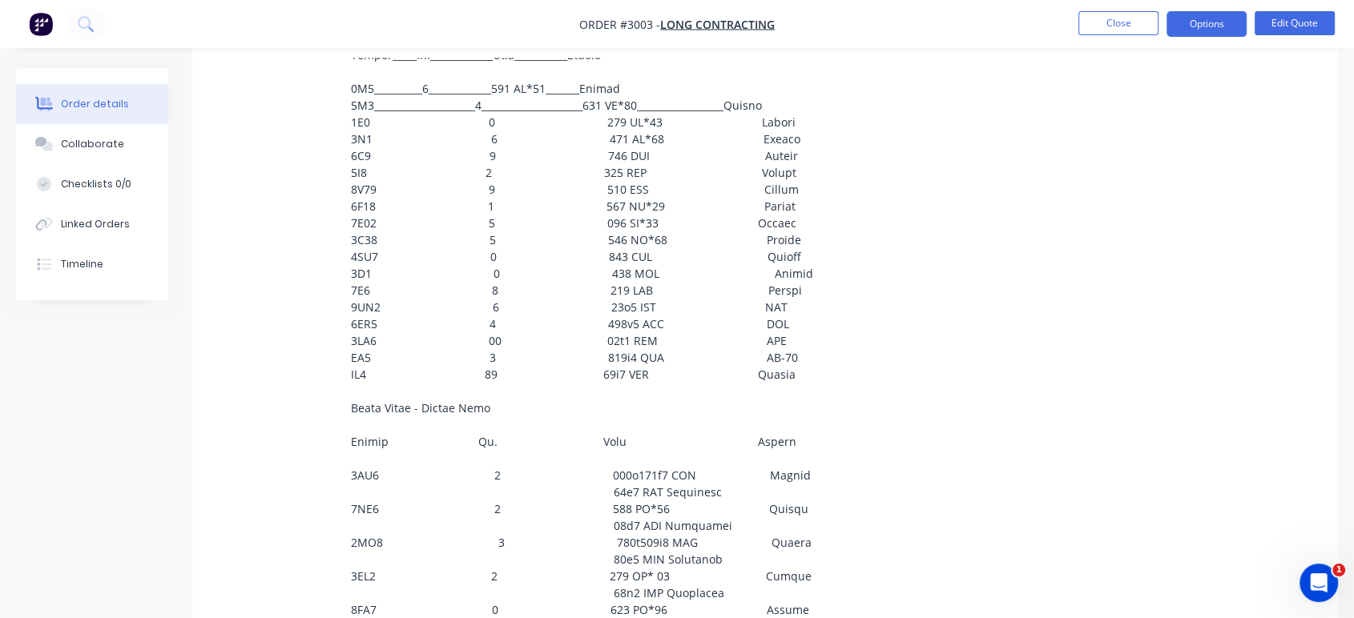
scroll to position [711, 0]
click at [1126, 30] on button "Close" at bounding box center [1118, 23] width 80 height 24
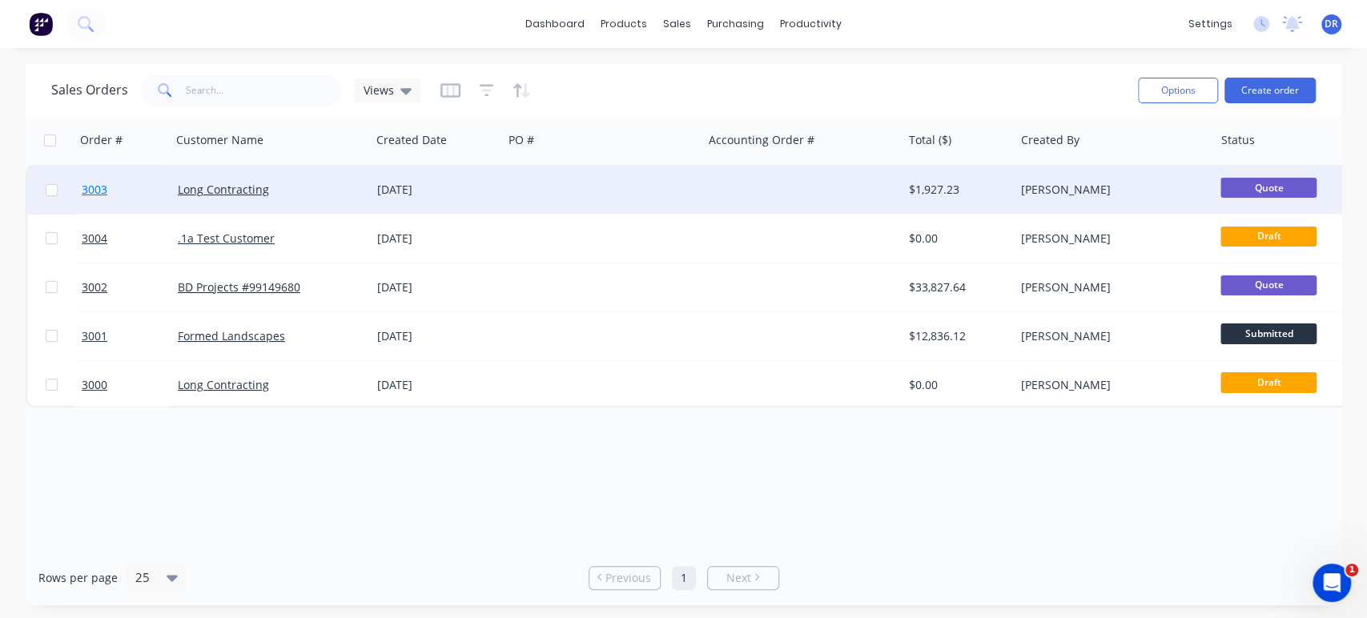
click at [95, 191] on span "3003" at bounding box center [95, 190] width 26 height 16
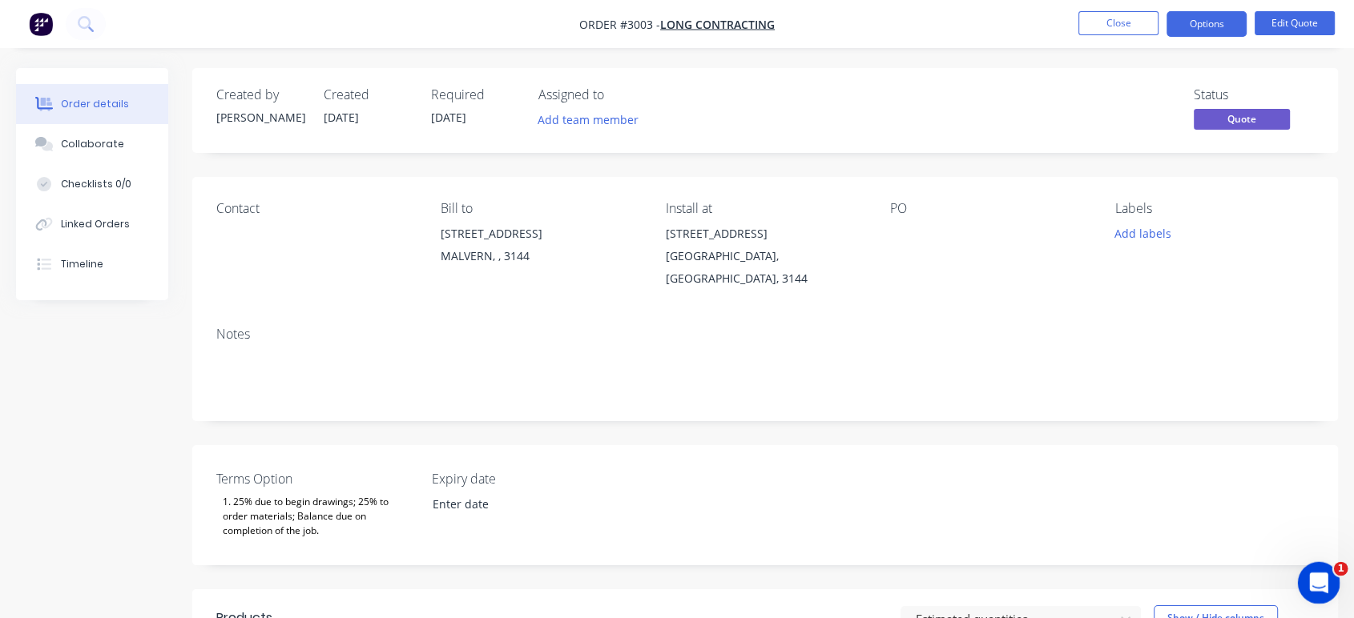
click at [1321, 582] on icon "Open Intercom Messenger" at bounding box center [1316, 581] width 26 height 26
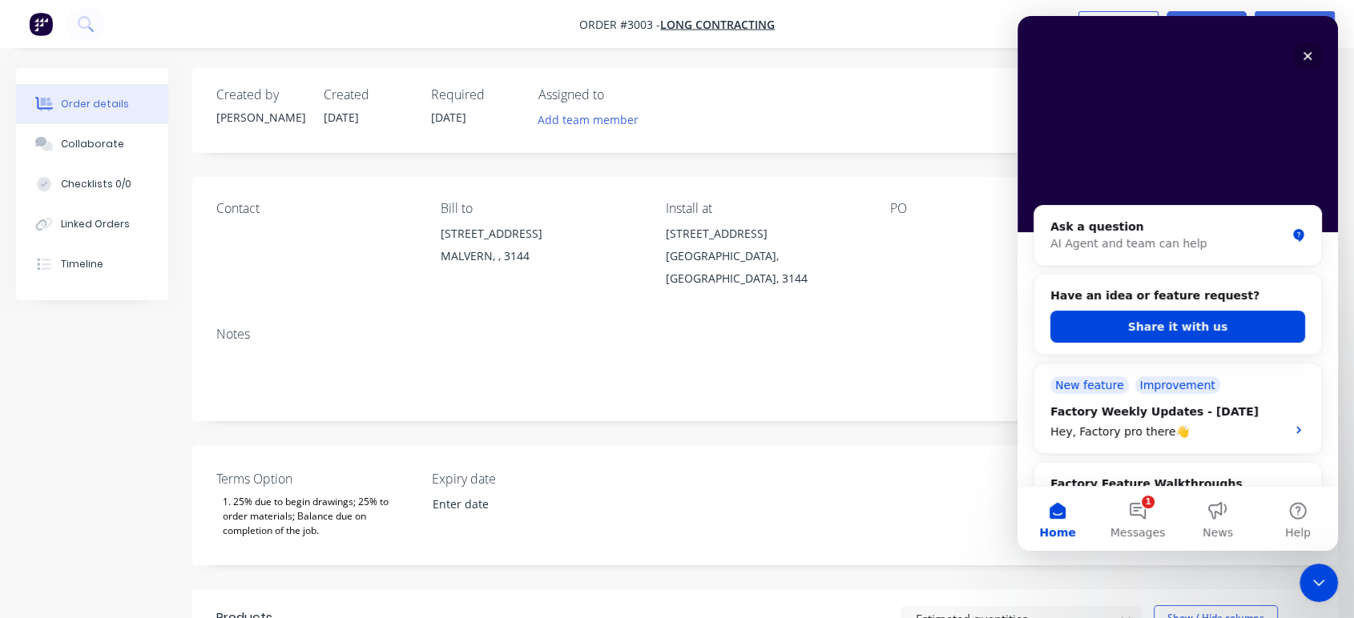
scroll to position [641, 0]
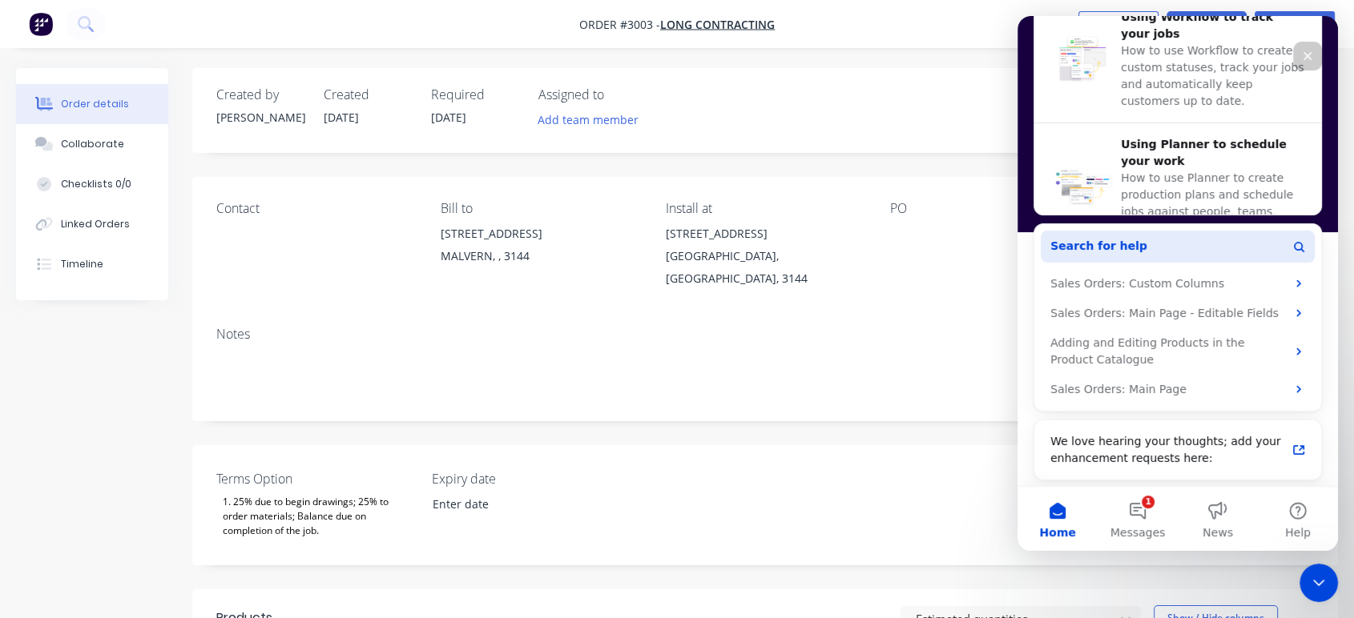
click at [1195, 257] on button "Search for help" at bounding box center [1177, 247] width 274 height 32
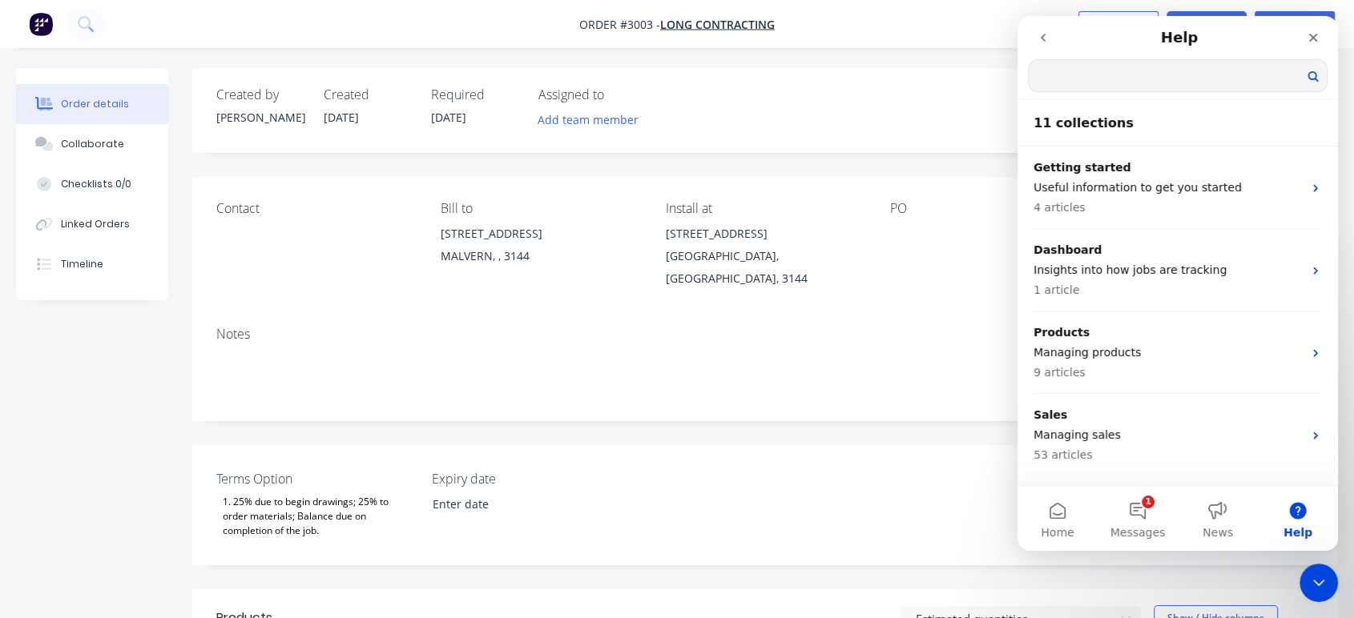
click at [1169, 76] on input "Search for help" at bounding box center [1177, 75] width 298 height 31
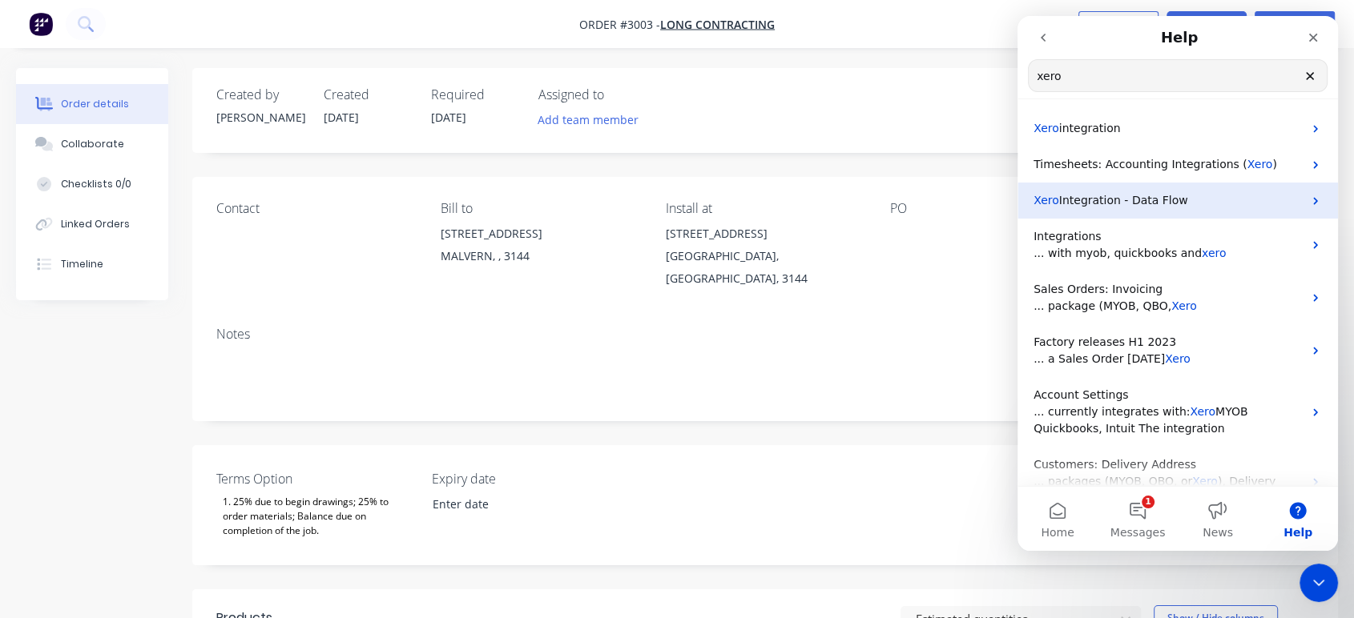
type input "xero"
click at [1136, 213] on div "Xero Integration - Data Flow" at bounding box center [1177, 201] width 320 height 36
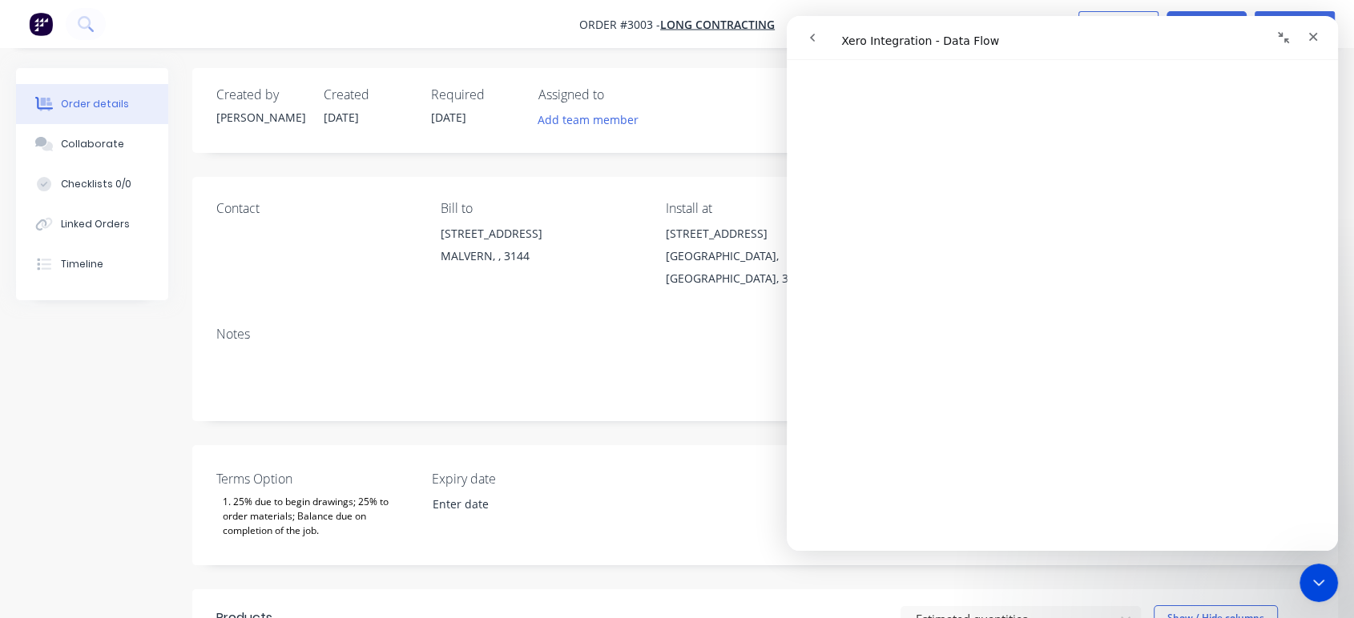
scroll to position [304, 0]
click at [1304, 565] on div "Close Intercom Messenger" at bounding box center [1316, 580] width 38 height 38
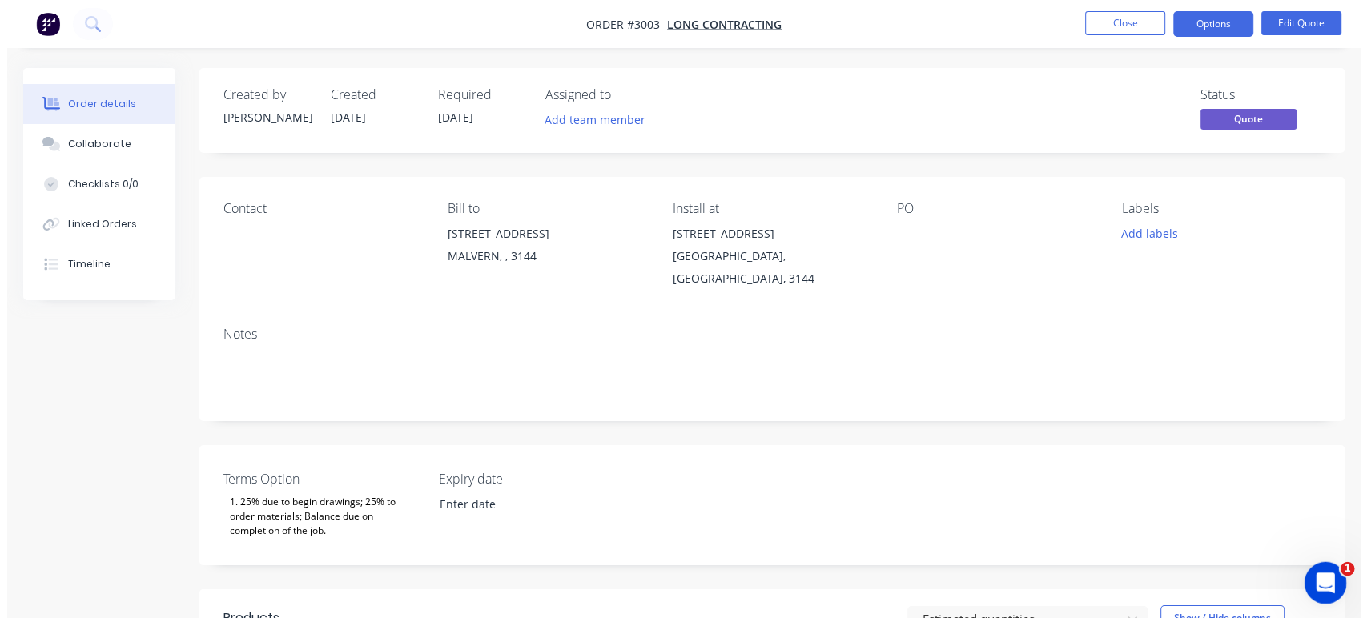
scroll to position [0, 0]
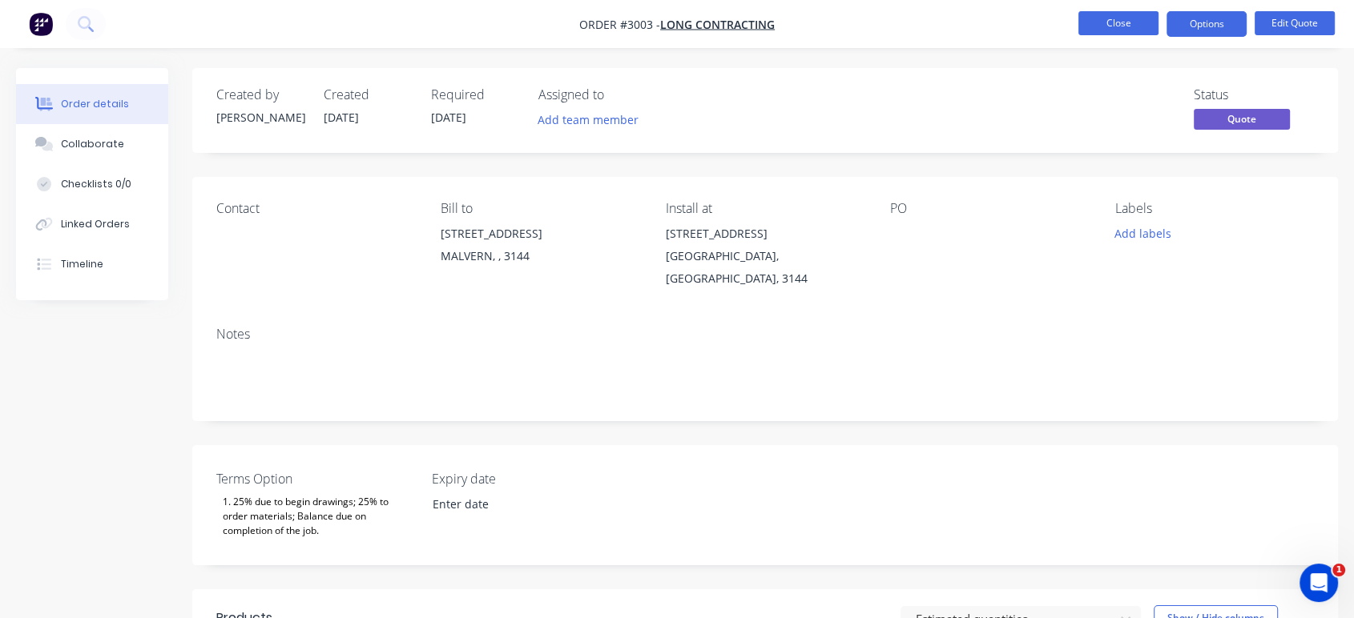
click at [1128, 24] on button "Close" at bounding box center [1118, 23] width 80 height 24
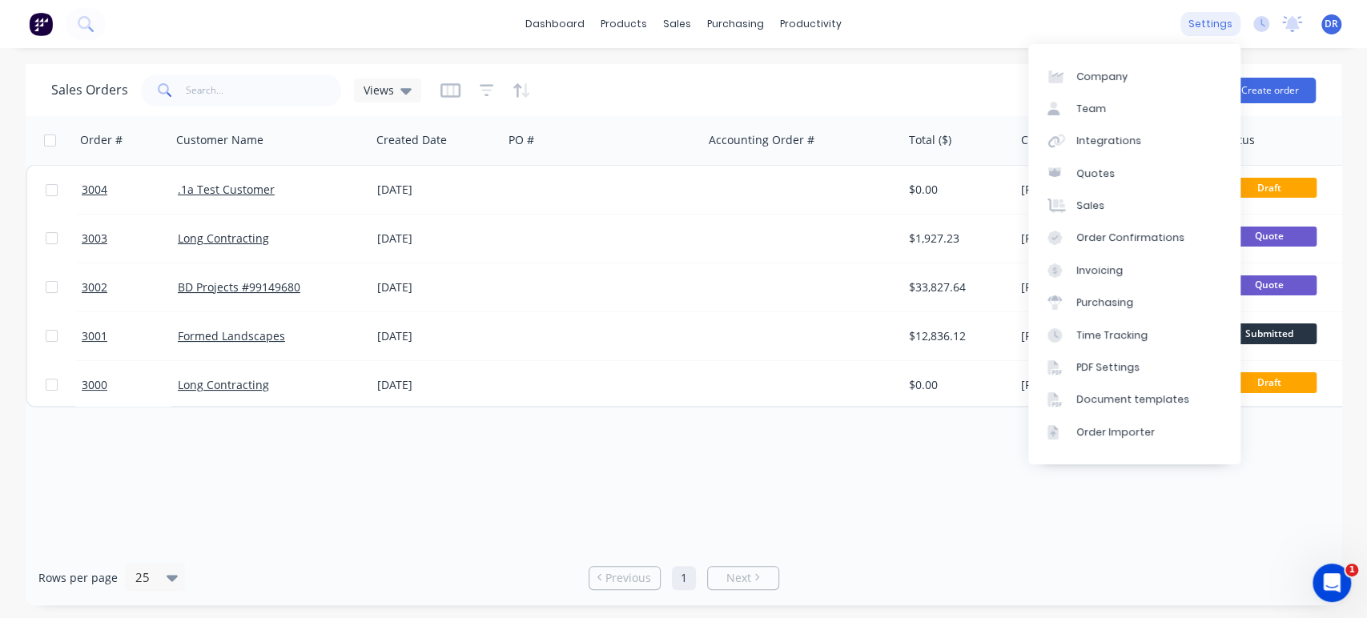
click at [1201, 21] on div "settings" at bounding box center [1211, 24] width 60 height 24
click at [1146, 139] on link "Integrations" at bounding box center [1134, 141] width 212 height 32
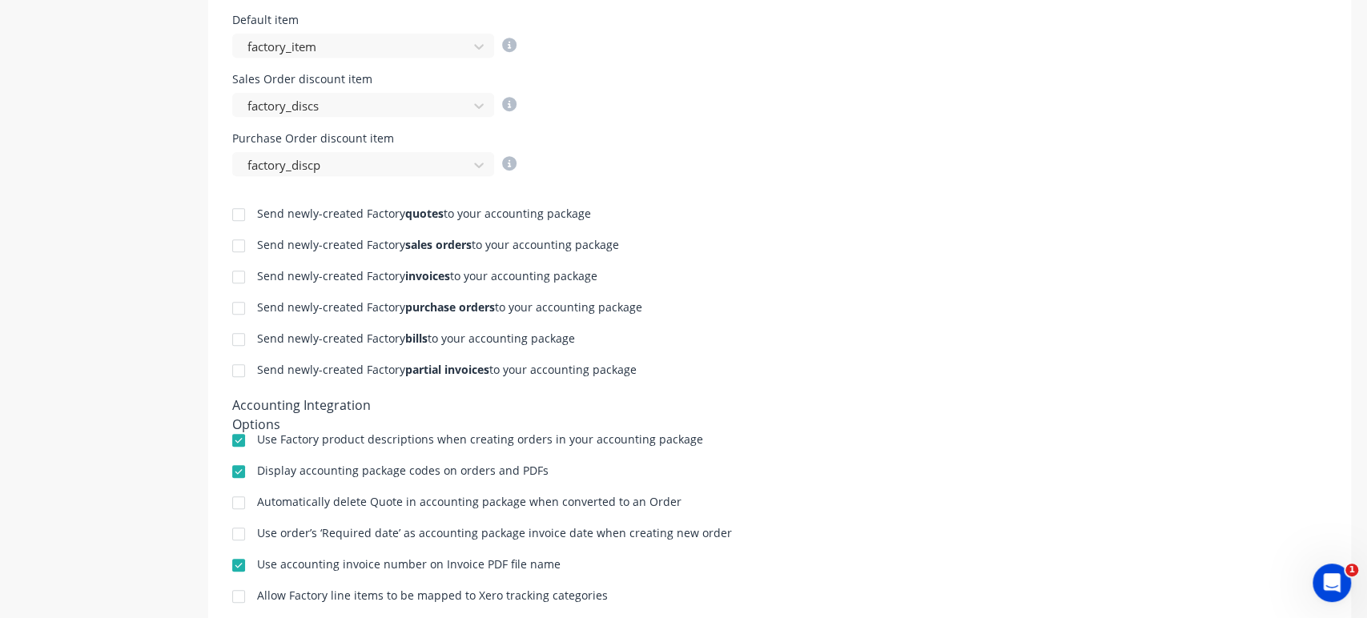
scroll to position [657, 0]
click at [238, 210] on div at bounding box center [239, 211] width 32 height 32
click at [237, 211] on div at bounding box center [239, 211] width 32 height 32
click at [240, 242] on div at bounding box center [239, 243] width 32 height 32
click at [240, 273] on div at bounding box center [239, 274] width 32 height 32
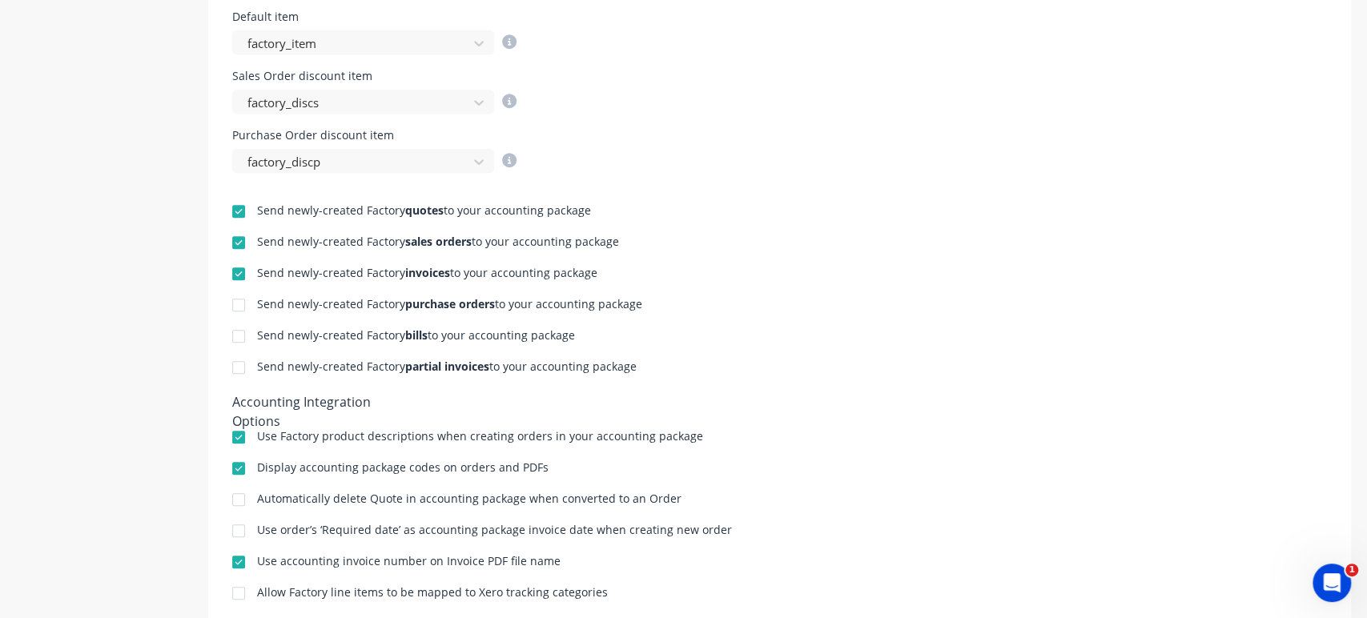
click at [239, 306] on div at bounding box center [239, 305] width 32 height 32
click at [239, 327] on div at bounding box center [239, 336] width 32 height 32
click at [235, 368] on div at bounding box center [239, 368] width 32 height 32
click at [237, 245] on div at bounding box center [239, 243] width 32 height 32
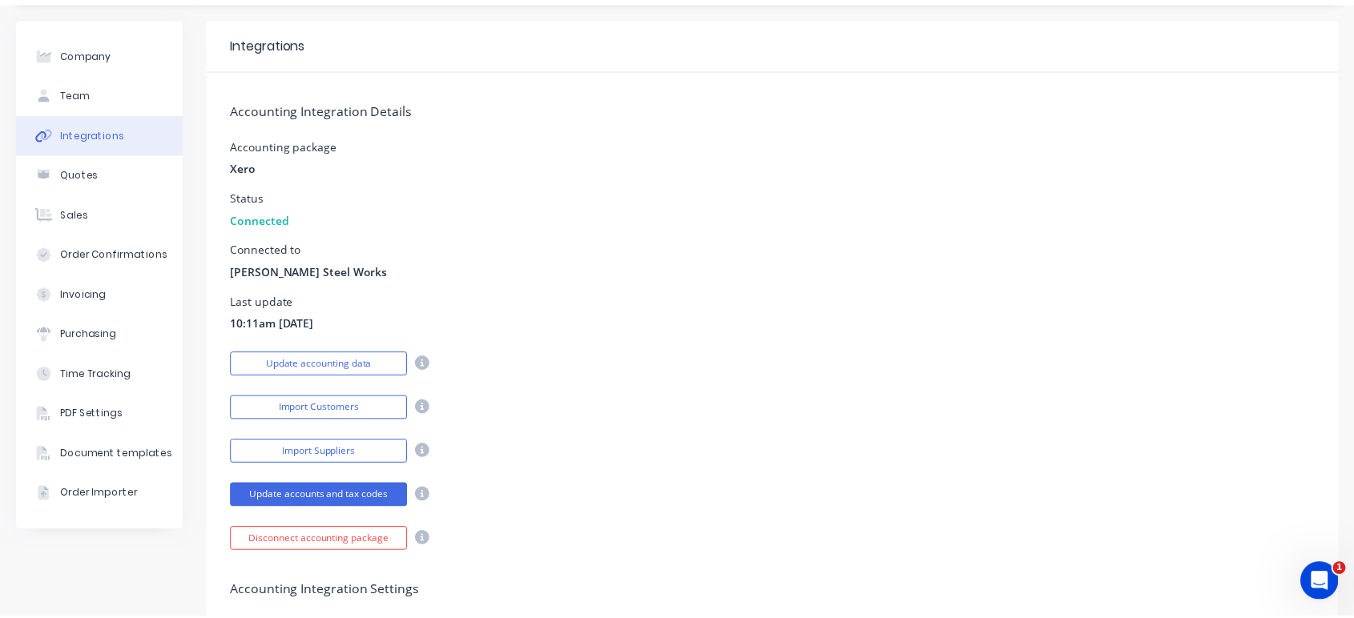
scroll to position [0, 0]
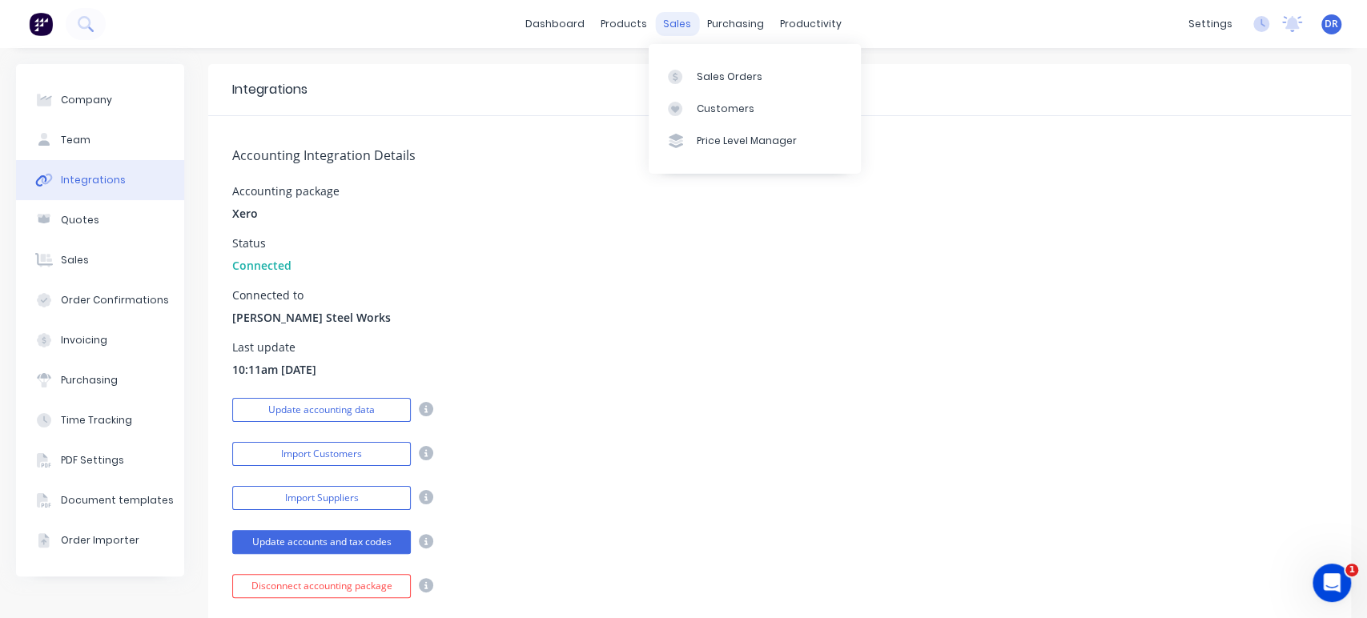
click at [674, 30] on div "sales" at bounding box center [677, 24] width 44 height 24
click at [711, 119] on link "Customers" at bounding box center [755, 109] width 212 height 32
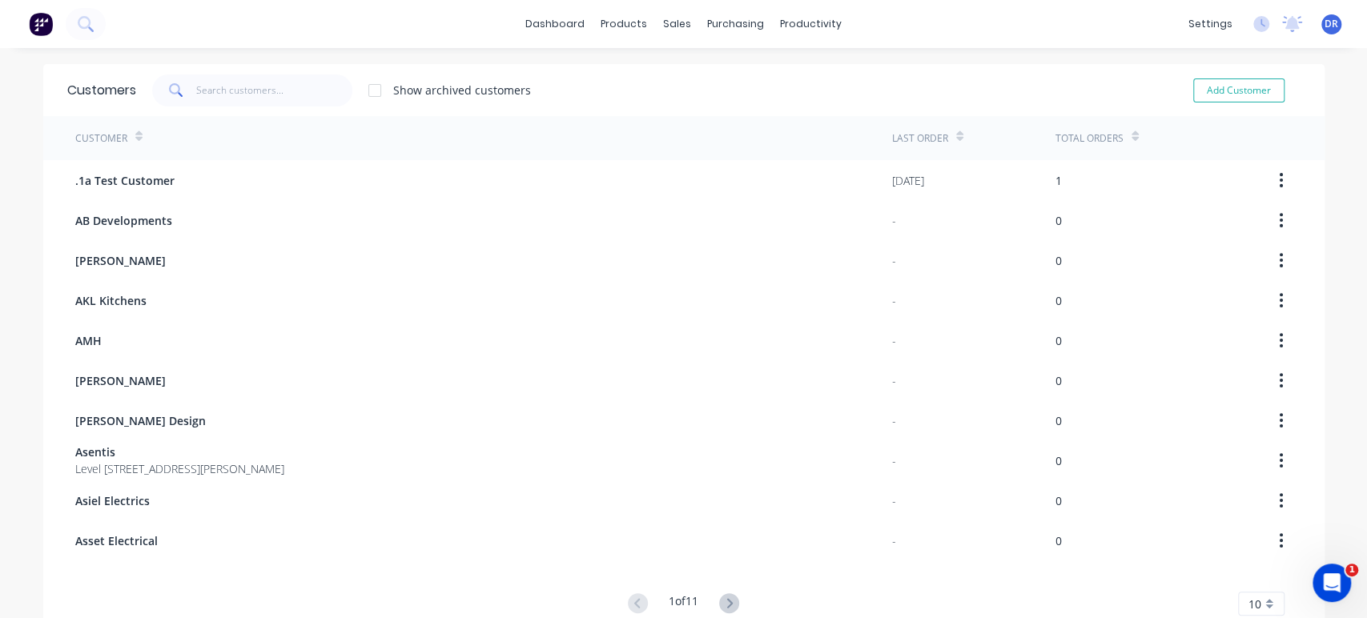
click at [711, 119] on div "Customer" at bounding box center [483, 138] width 817 height 44
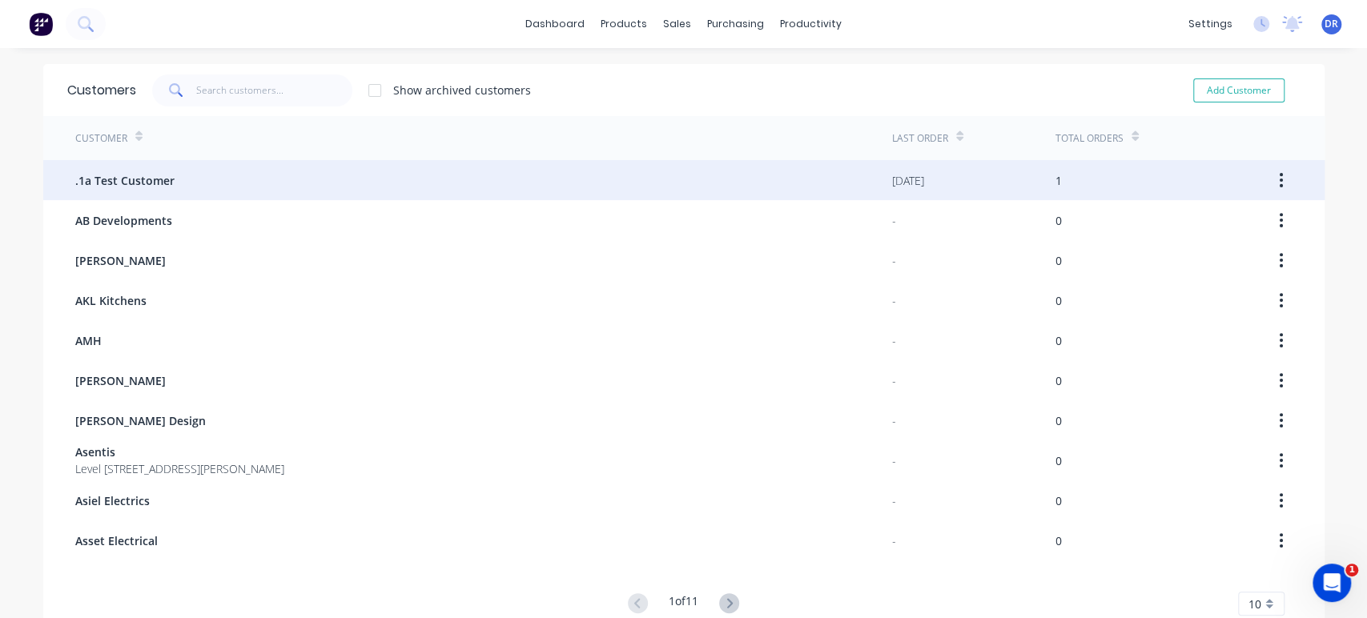
click at [654, 186] on div ".1a Test Customer" at bounding box center [483, 180] width 817 height 40
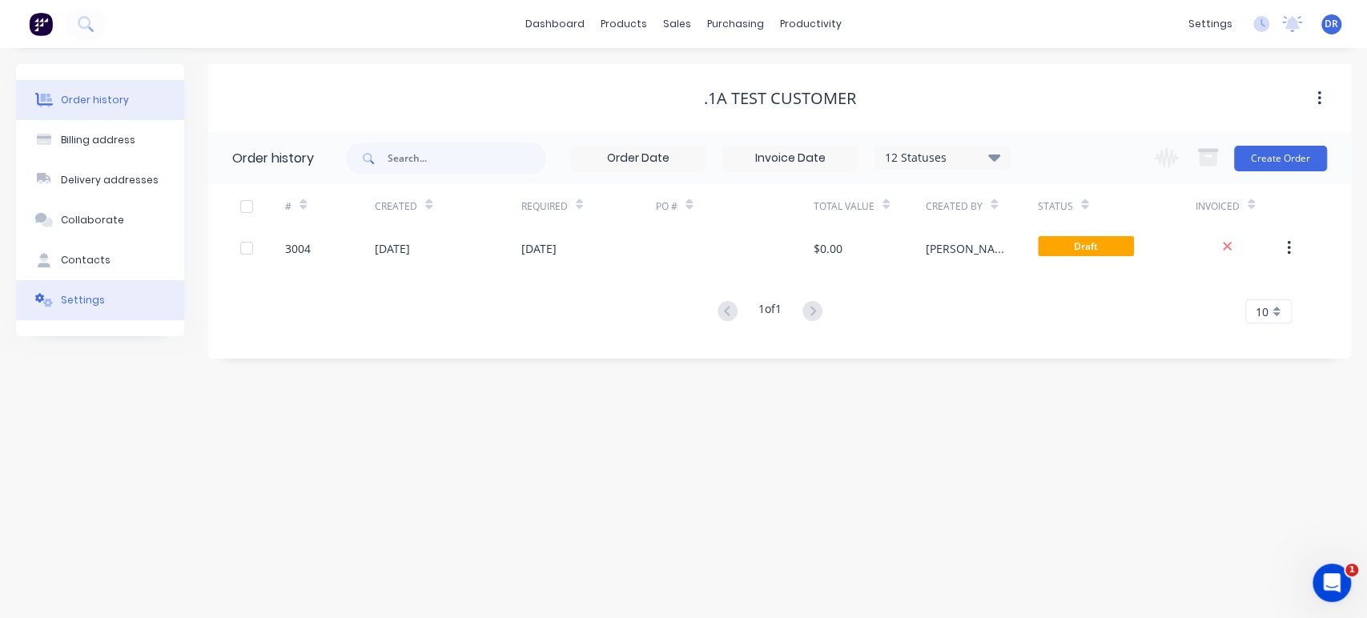
click at [138, 294] on button "Settings" at bounding box center [100, 300] width 168 height 40
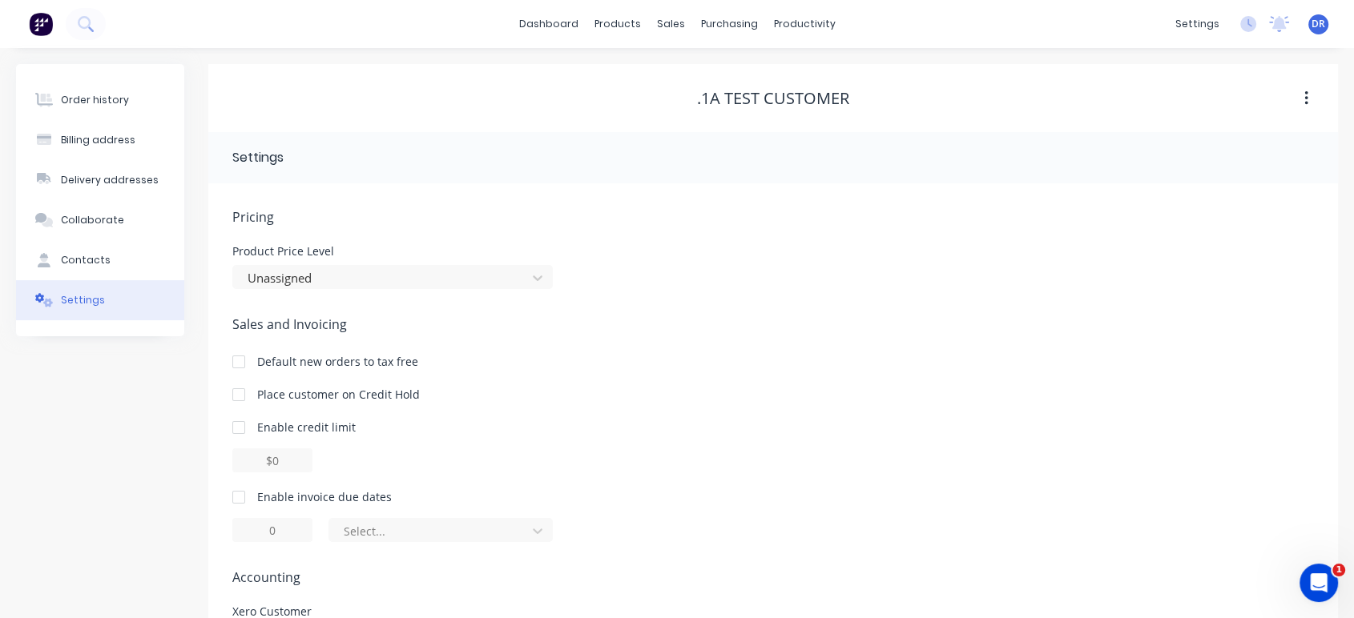
scroll to position [112, 0]
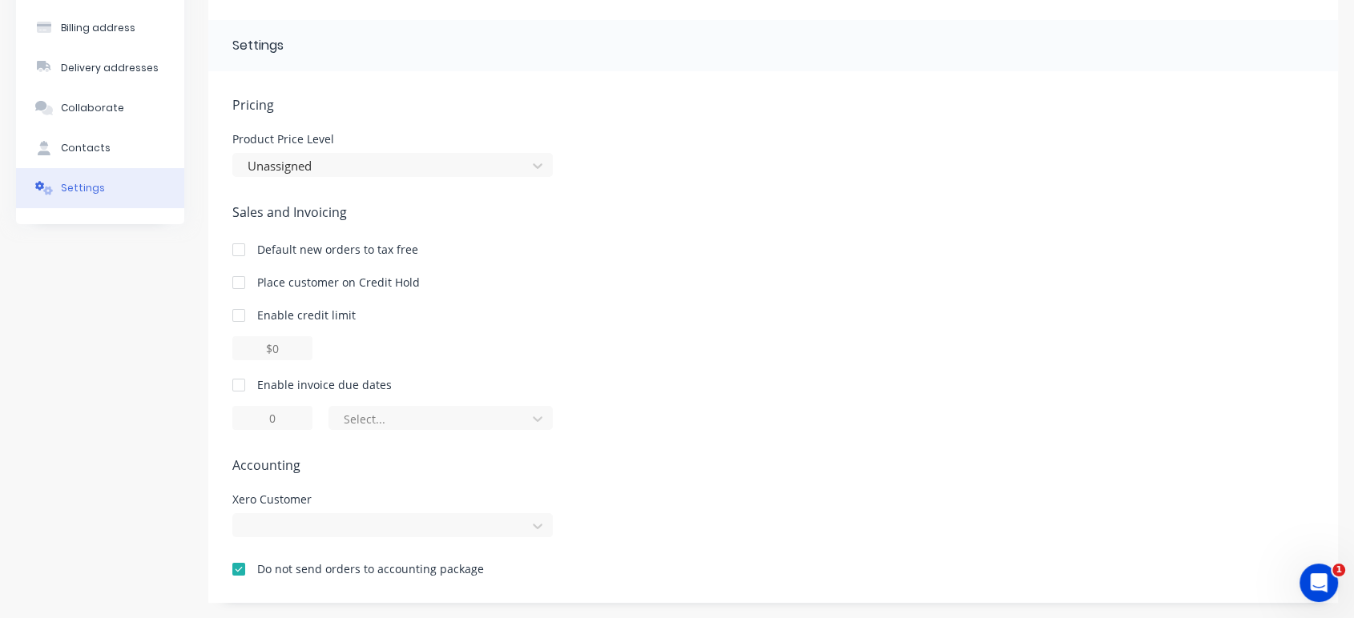
click at [238, 572] on div at bounding box center [239, 569] width 32 height 32
click at [238, 568] on div at bounding box center [239, 569] width 32 height 32
click at [234, 569] on div at bounding box center [239, 569] width 32 height 32
click at [545, 529] on div at bounding box center [392, 525] width 320 height 24
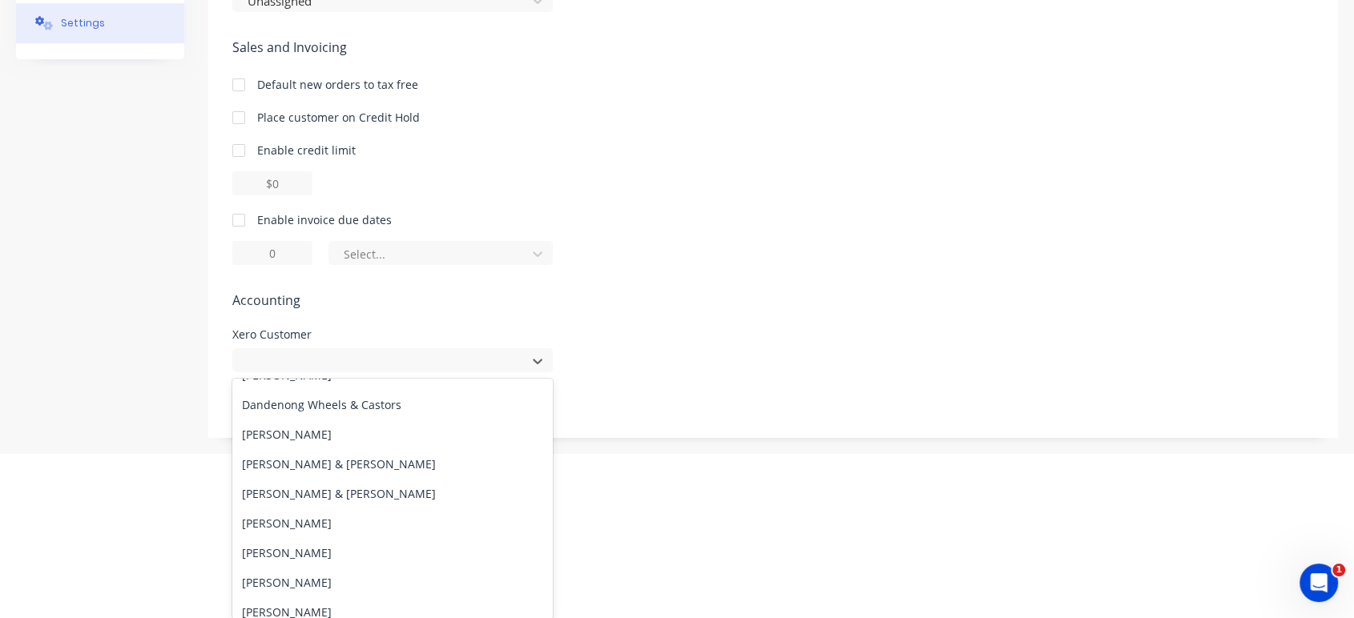
scroll to position [5862, 0]
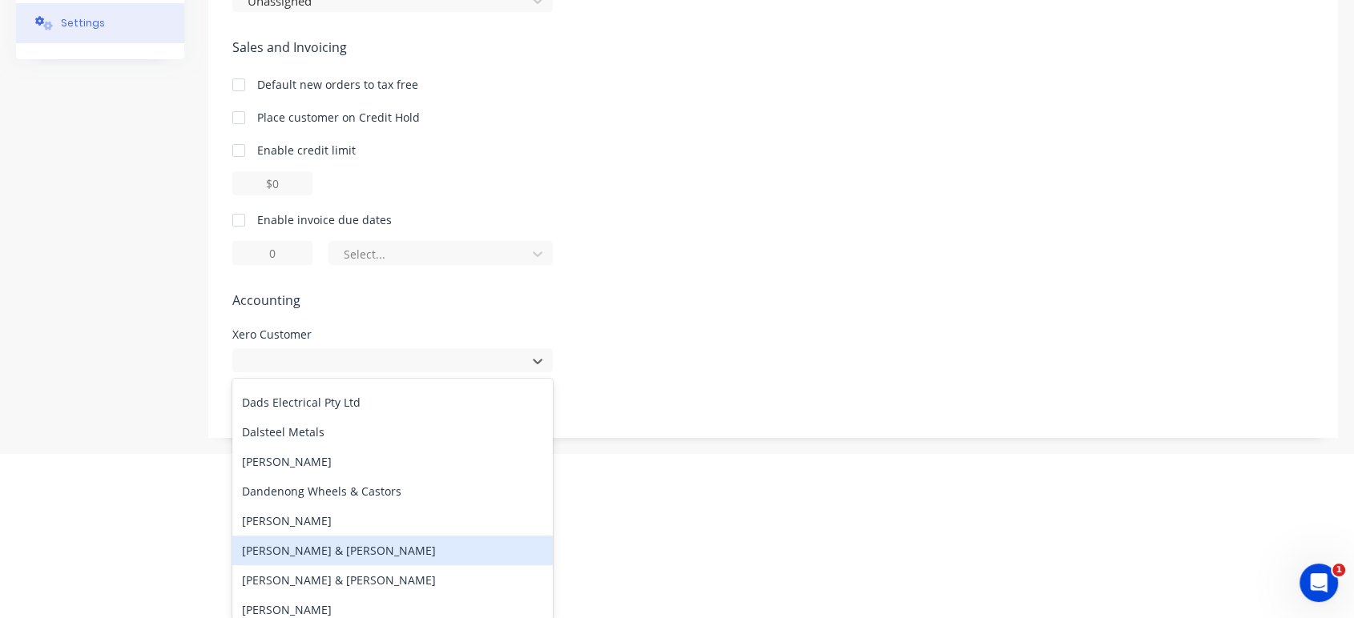
click at [366, 554] on div "Daniel & Kristy" at bounding box center [392, 551] width 320 height 30
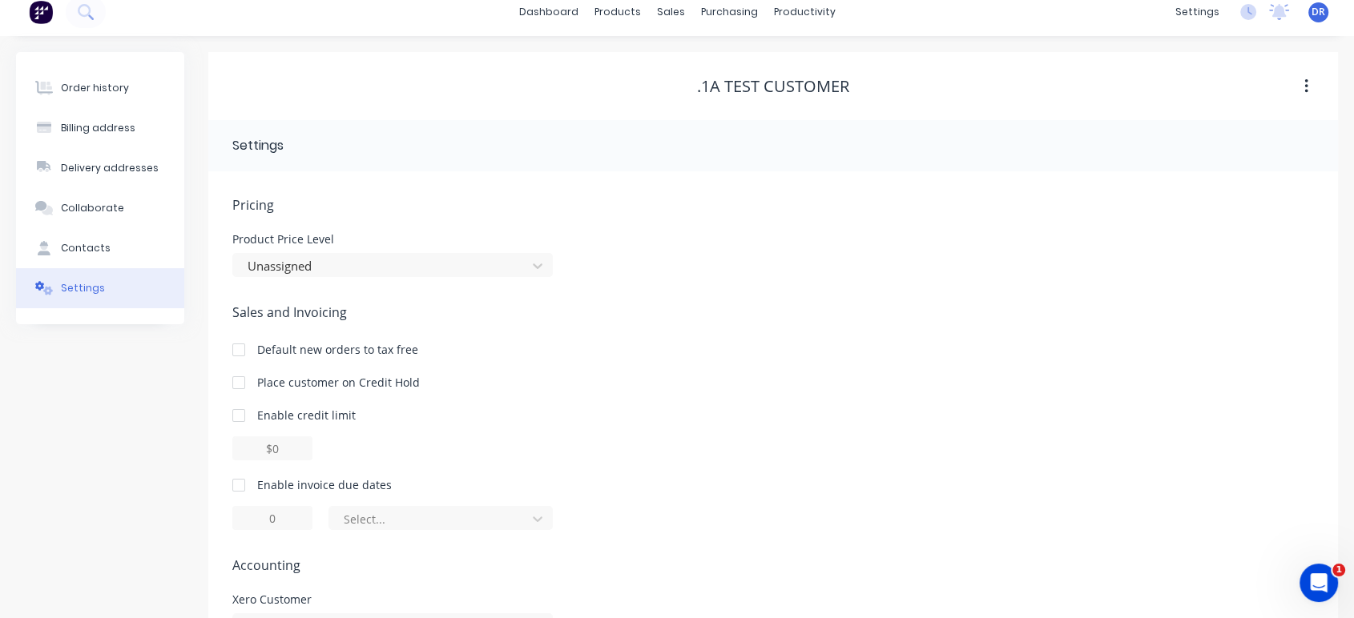
scroll to position [0, 0]
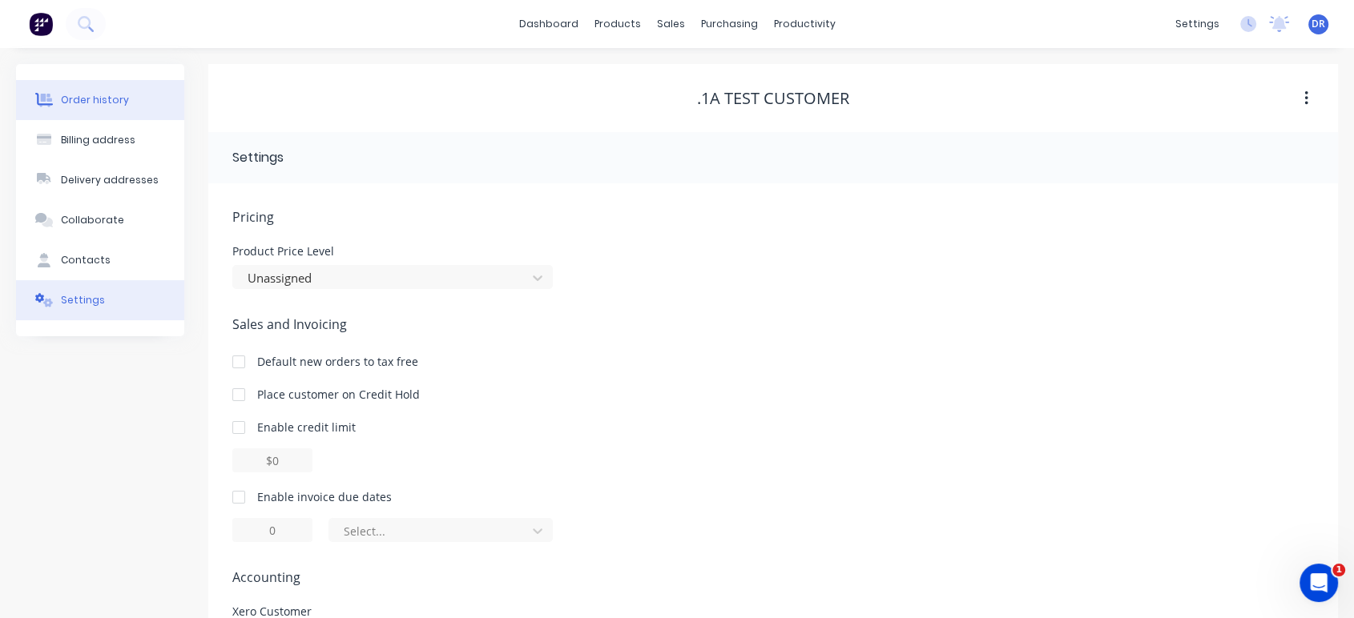
click at [82, 93] on button "Order history" at bounding box center [100, 100] width 168 height 40
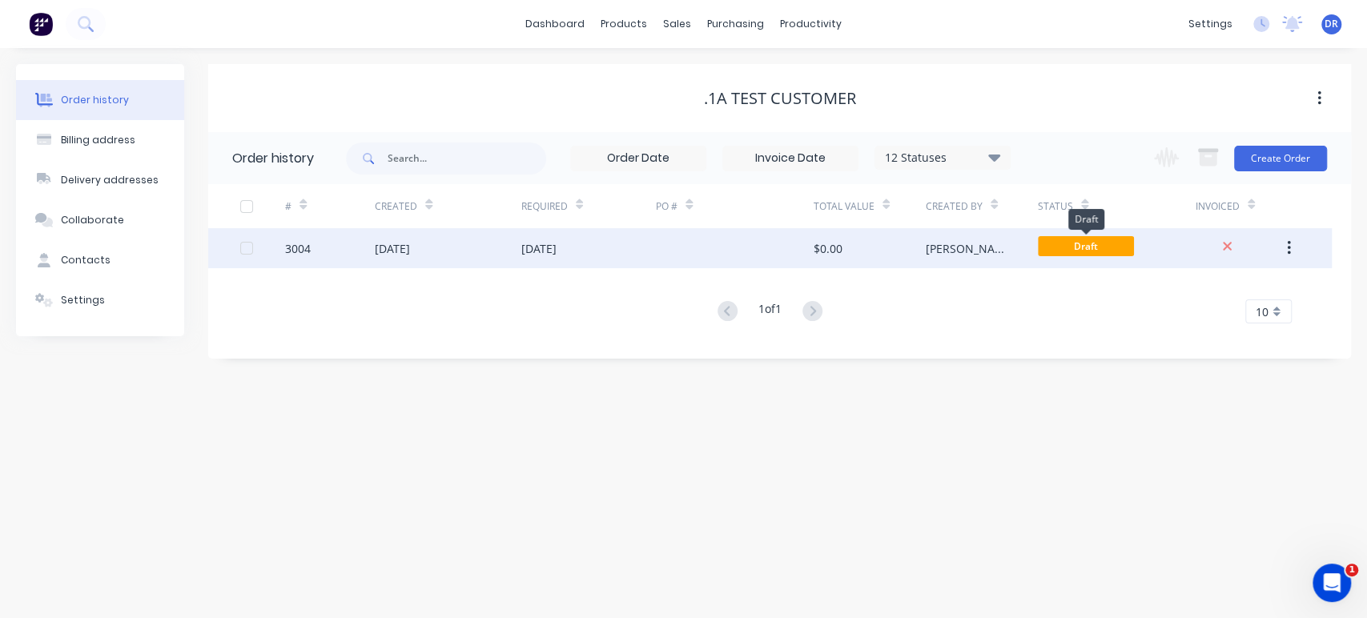
click at [1094, 247] on span "Draft" at bounding box center [1086, 246] width 96 height 20
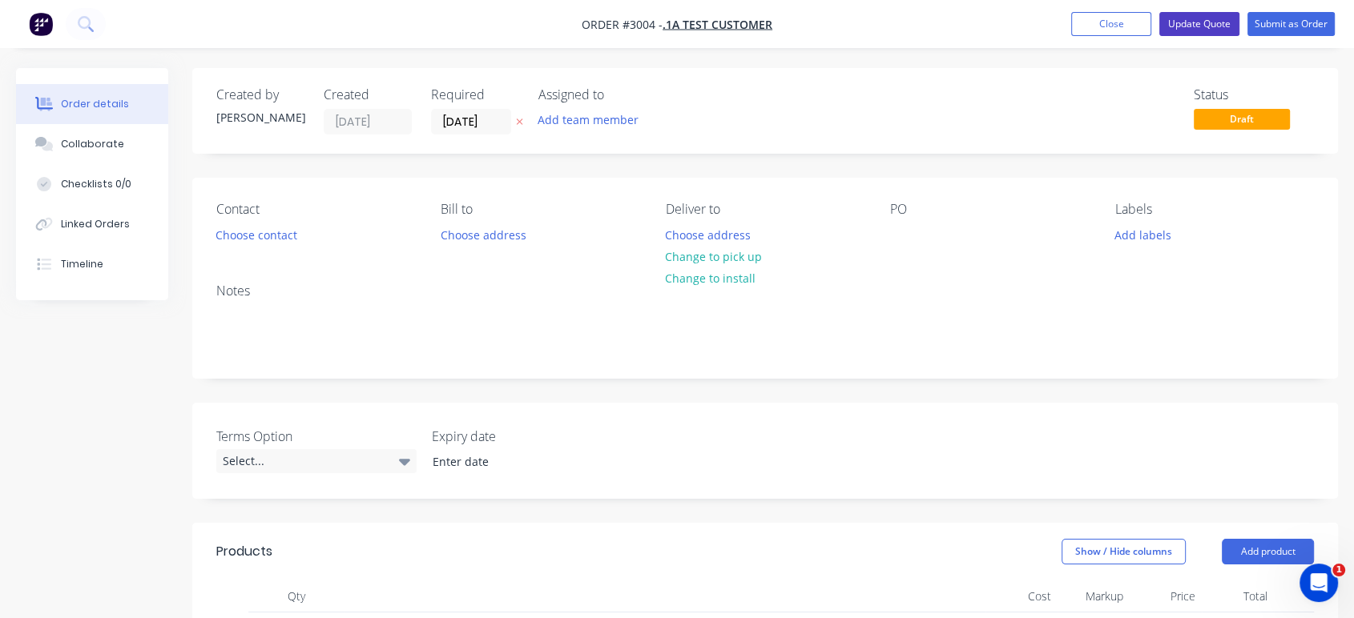
click at [1197, 28] on button "Update Quote" at bounding box center [1199, 24] width 80 height 24
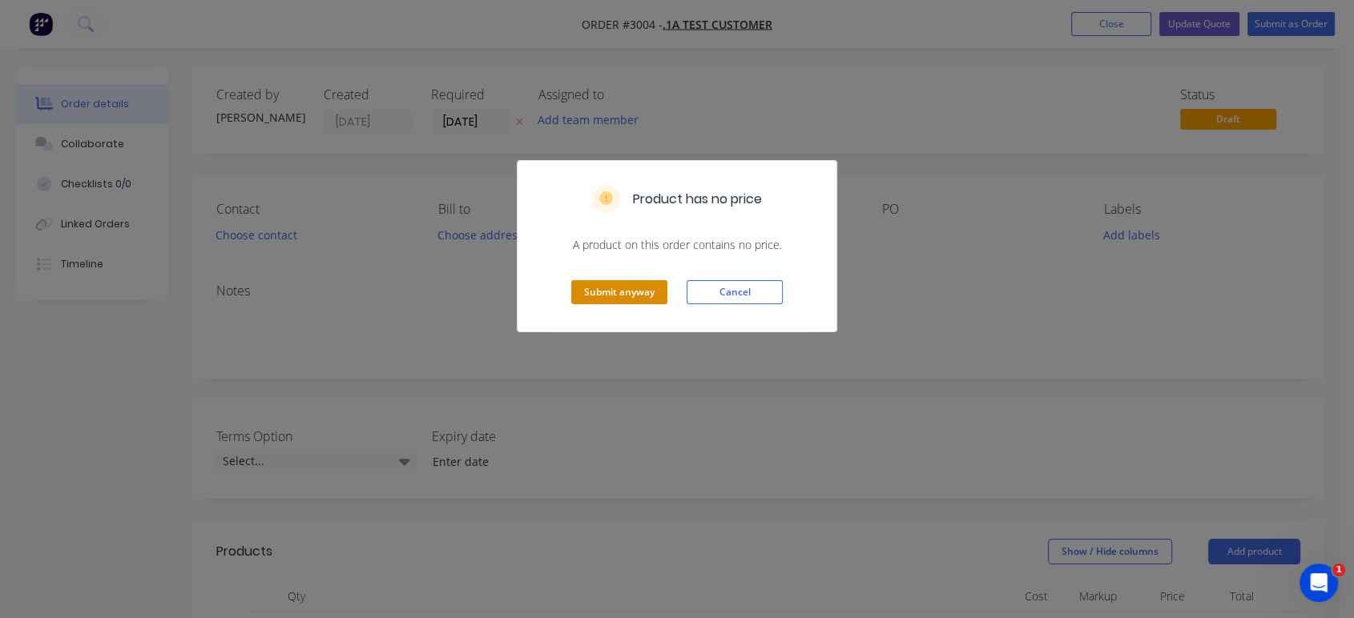
click at [632, 299] on button "Submit anyway" at bounding box center [619, 292] width 96 height 24
